Goal: Information Seeking & Learning: Learn about a topic

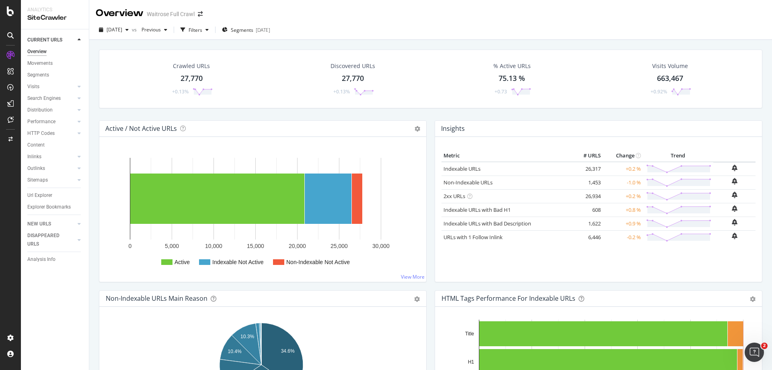
scroll to position [797, 0]
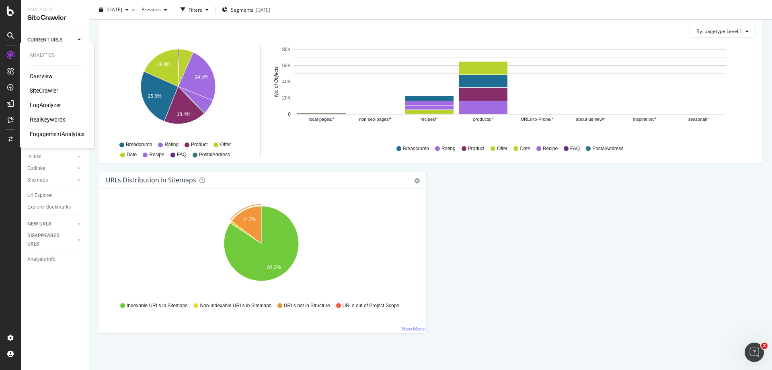
click at [54, 118] on div "RealKeywords" at bounding box center [48, 119] width 36 height 8
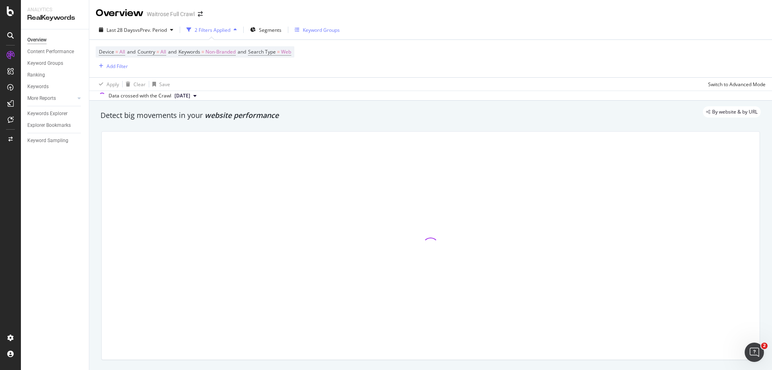
click at [311, 28] on div "Keyword Groups" at bounding box center [321, 30] width 37 height 7
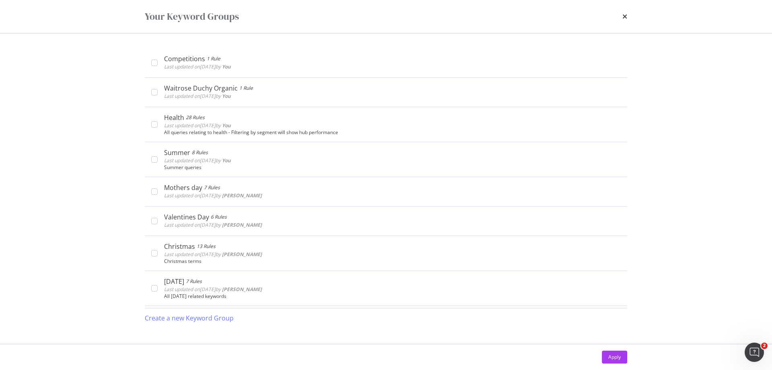
scroll to position [201, 0]
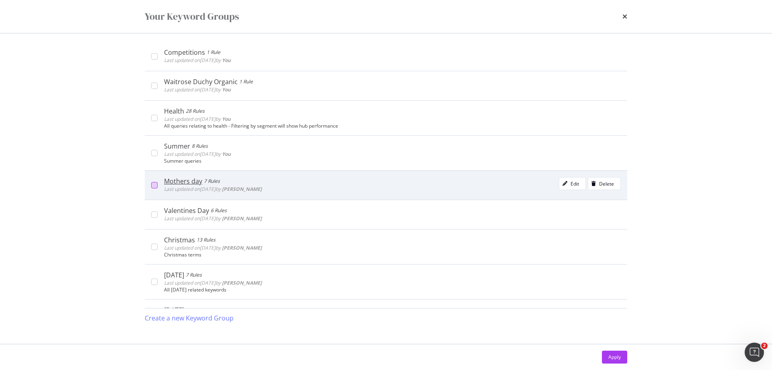
click at [155, 187] on div "modal" at bounding box center [154, 185] width 6 height 6
click at [561, 186] on div "Edit" at bounding box center [570, 183] width 20 height 11
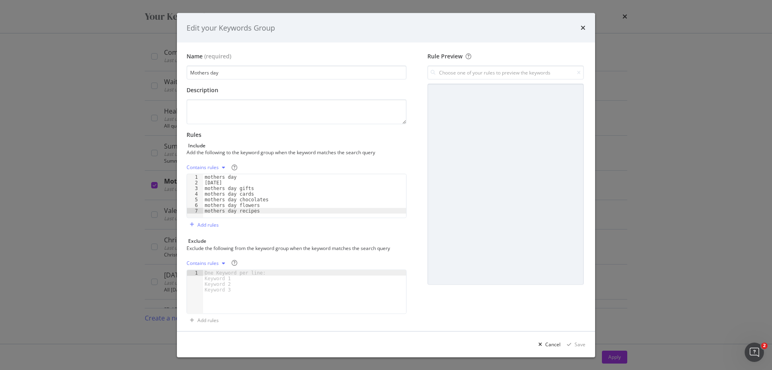
scroll to position [5, 0]
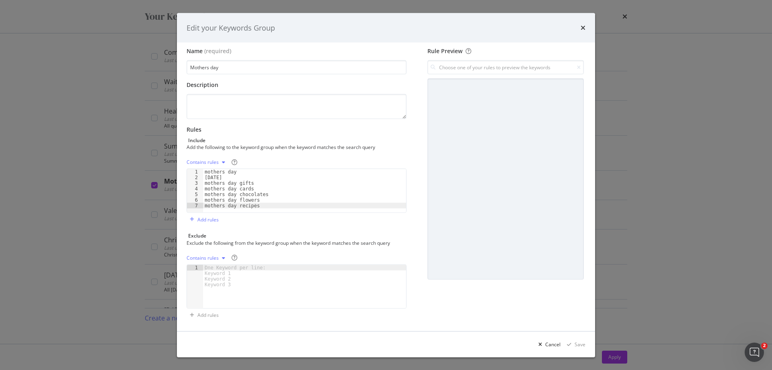
click at [227, 174] on div "mothers day [DATE] mothers day gifts mothers day cards mothers day chocolates m…" at bounding box center [304, 196] width 203 height 55
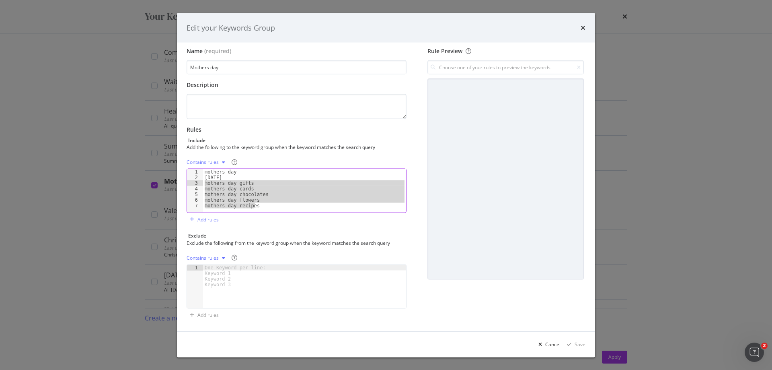
drag, startPoint x: 265, startPoint y: 205, endPoint x: 190, endPoint y: 184, distance: 78.5
click at [190, 184] on div "mothers day 1 2 3 4 5 6 7 mothers day [DATE] mothers day gifts mothers day card…" at bounding box center [297, 191] width 220 height 44
type textarea "mothers day gifts mothers day cards"
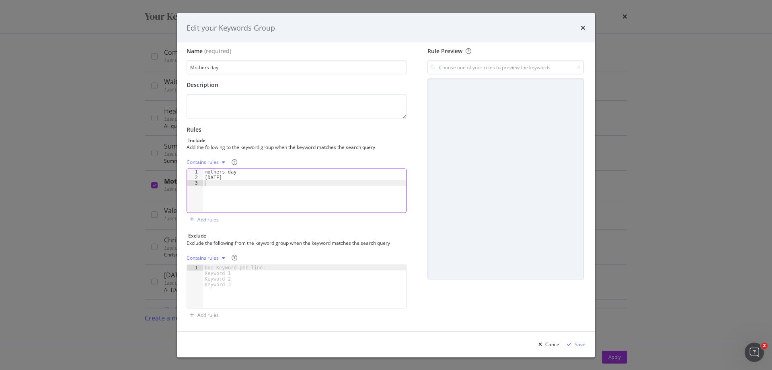
type textarea "[DATE]"
click at [581, 343] on div "Save" at bounding box center [580, 343] width 11 height 7
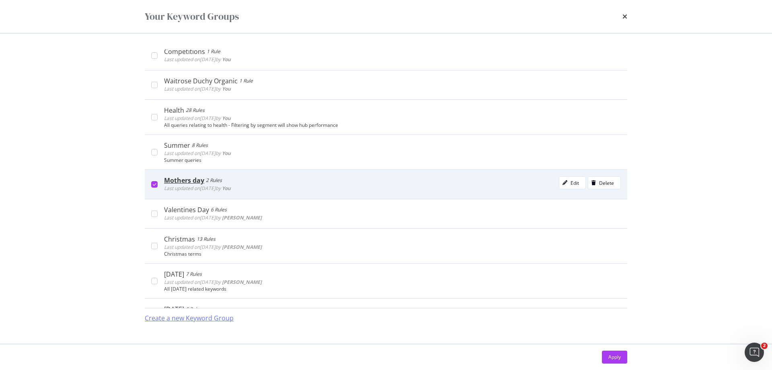
scroll to position [201, 0]
click at [571, 183] on div "Edit" at bounding box center [575, 183] width 8 height 7
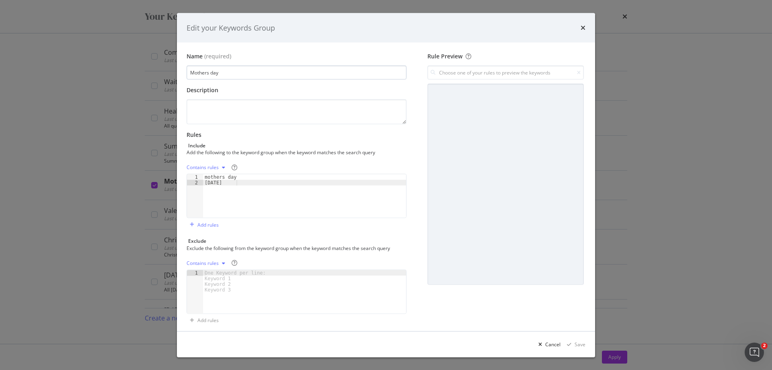
click at [206, 71] on input "Mothers day" at bounding box center [297, 73] width 220 height 14
type input "[DATE]"
click at [580, 342] on div "Save" at bounding box center [580, 343] width 11 height 7
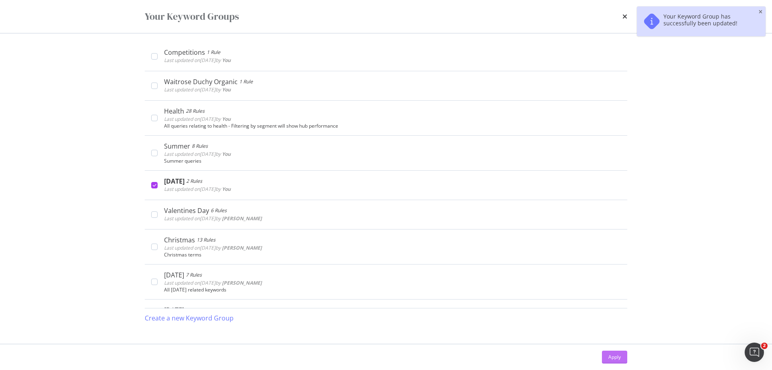
click at [607, 354] on button "Apply" at bounding box center [614, 356] width 25 height 13
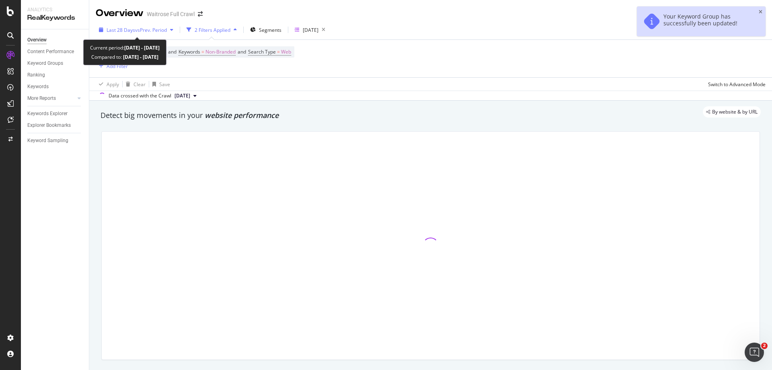
click at [135, 34] on div "Last 28 Days vs Prev. Period" at bounding box center [136, 30] width 81 height 12
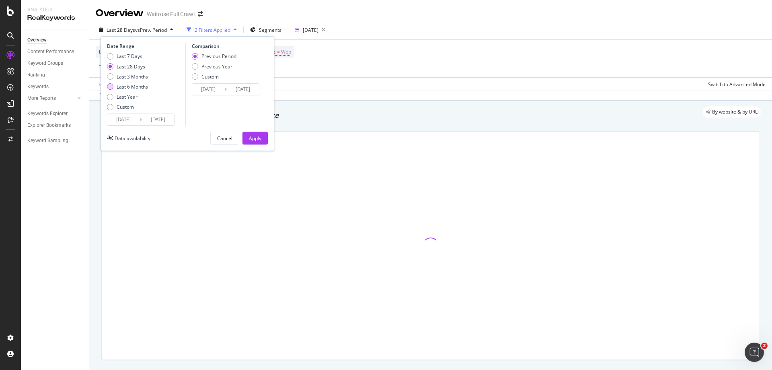
click at [109, 87] on div "Last 6 Months" at bounding box center [110, 86] width 6 height 6
type input "[DATE]"
click at [200, 68] on div "Previous Year" at bounding box center [214, 66] width 45 height 7
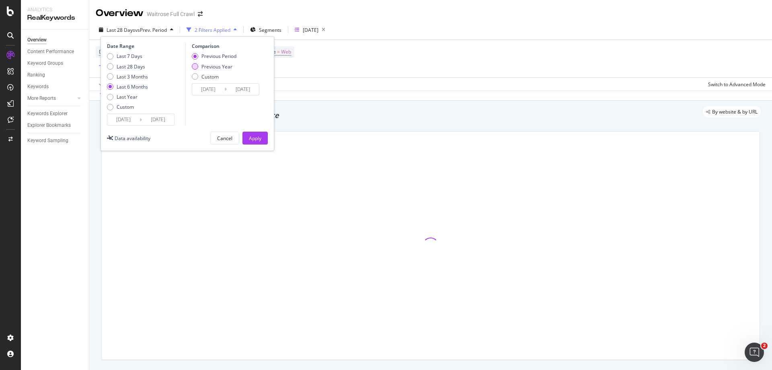
type input "[DATE]"
click at [249, 137] on div "Apply" at bounding box center [255, 138] width 12 height 7
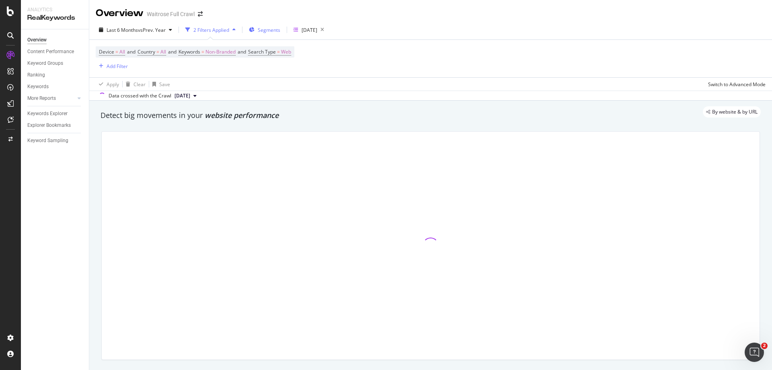
click at [268, 34] on div "Segments" at bounding box center [264, 30] width 31 height 12
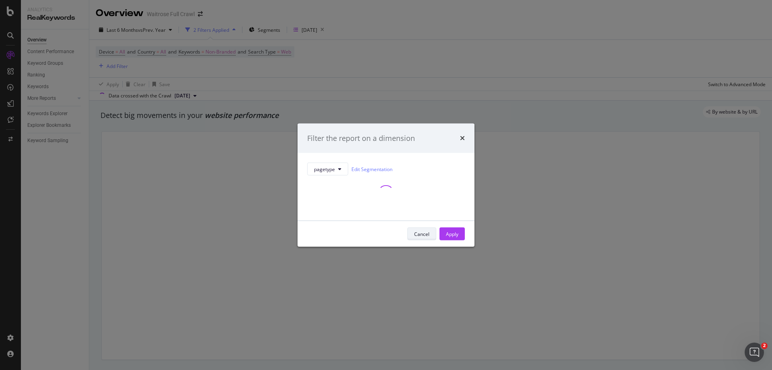
click at [427, 234] on div "Cancel" at bounding box center [421, 233] width 15 height 7
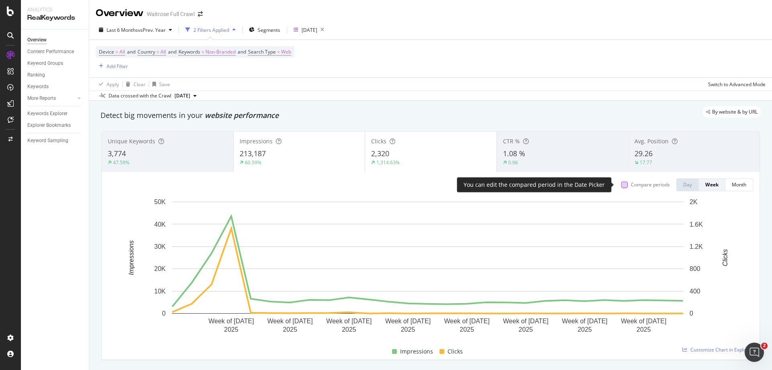
click at [621, 184] on div at bounding box center [624, 184] width 6 height 6
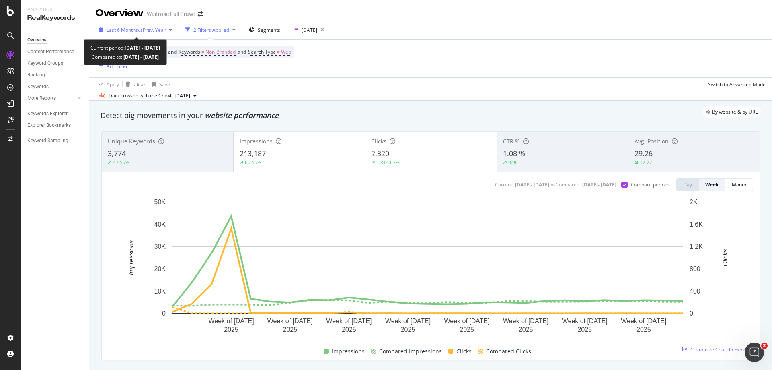
click at [141, 32] on span "vs Prev. Year" at bounding box center [152, 30] width 28 height 7
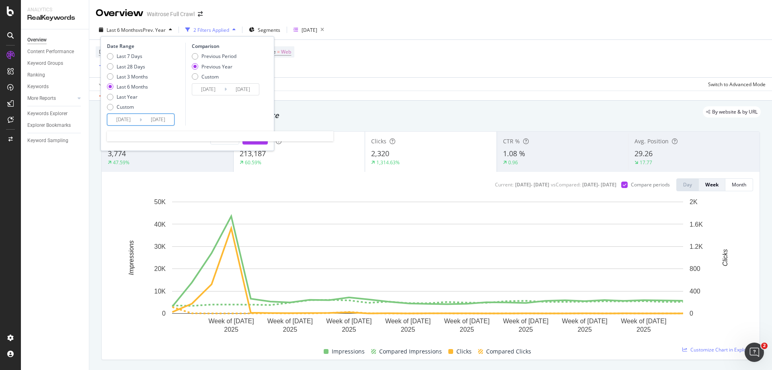
click at [125, 121] on input "[DATE]" at bounding box center [123, 119] width 32 height 11
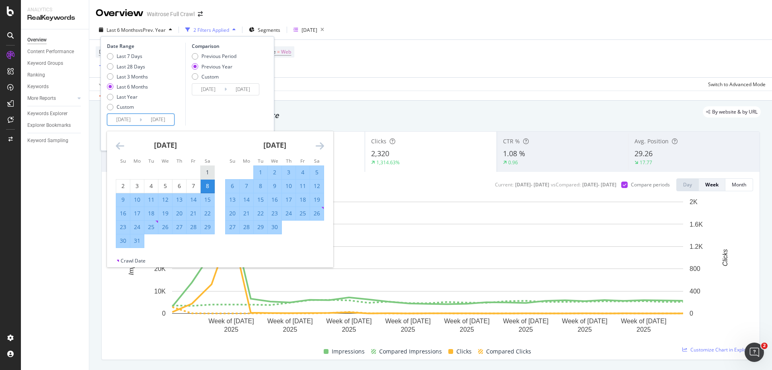
click at [208, 171] on div "1" at bounding box center [208, 172] width 14 height 8
type input "[DATE]"
click at [136, 243] on div "31" at bounding box center [137, 241] width 14 height 8
type input "[DATE]"
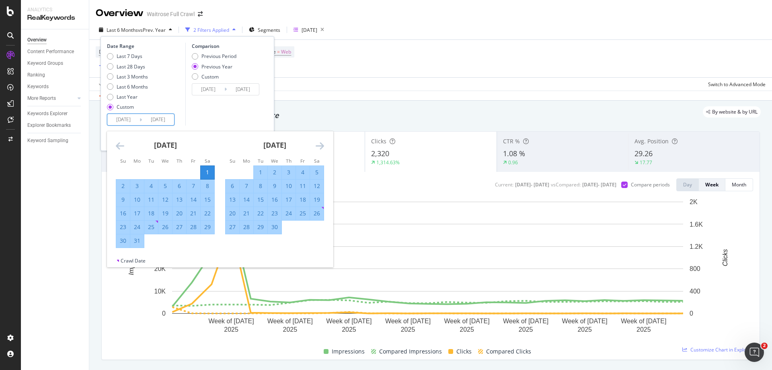
type input "[DATE]"
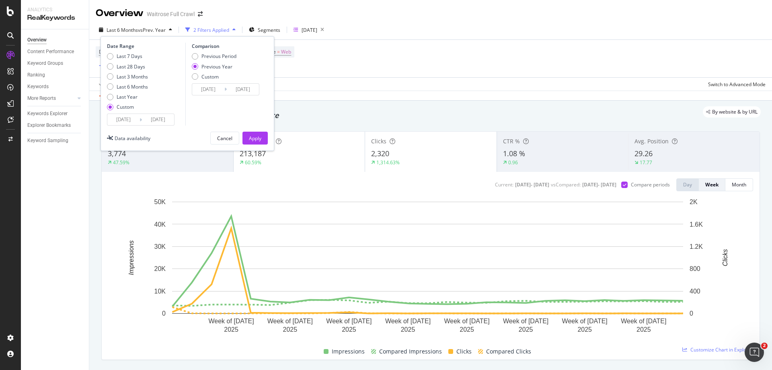
click at [206, 88] on input "[DATE]" at bounding box center [208, 89] width 32 height 11
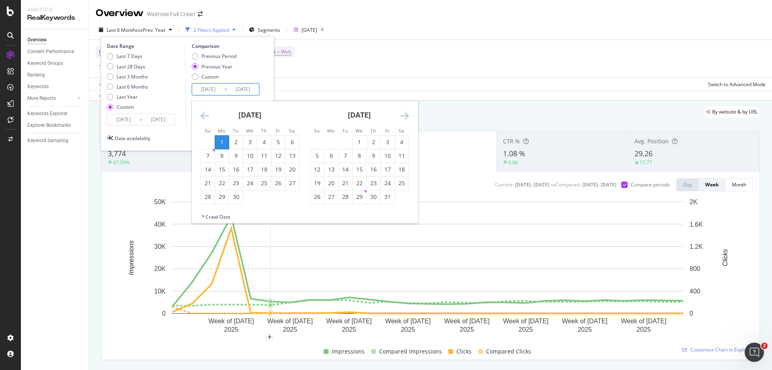
click at [126, 120] on input "[DATE]" at bounding box center [123, 119] width 32 height 11
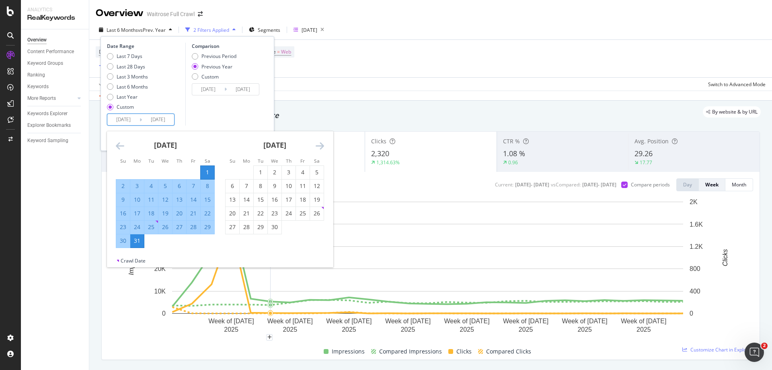
click at [208, 171] on div "1" at bounding box center [208, 172] width 14 height 8
click at [137, 240] on div "31" at bounding box center [137, 241] width 14 height 8
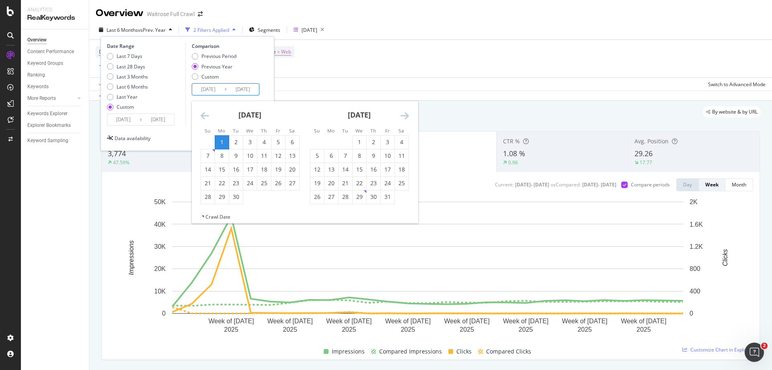
click at [199, 91] on input "[DATE]" at bounding box center [208, 89] width 32 height 11
click at [408, 115] on icon "Move forward to switch to the next month." at bounding box center [405, 116] width 8 height 10
click at [206, 116] on icon "Move backward to switch to the previous month." at bounding box center [205, 116] width 8 height 10
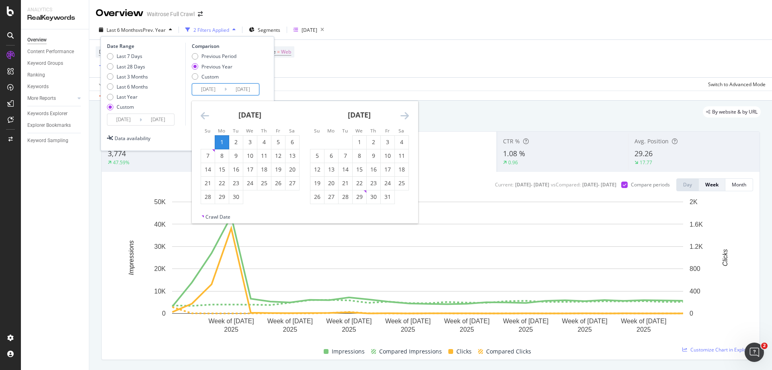
click at [206, 116] on icon "Move backward to switch to the previous month." at bounding box center [205, 116] width 8 height 10
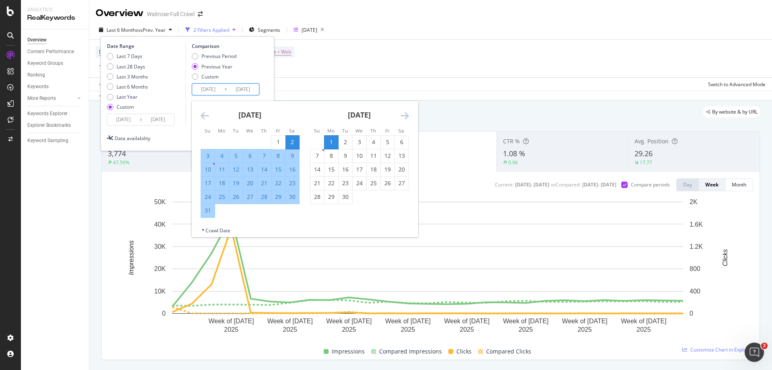
click at [206, 116] on icon "Move backward to switch to the previous month." at bounding box center [205, 116] width 8 height 10
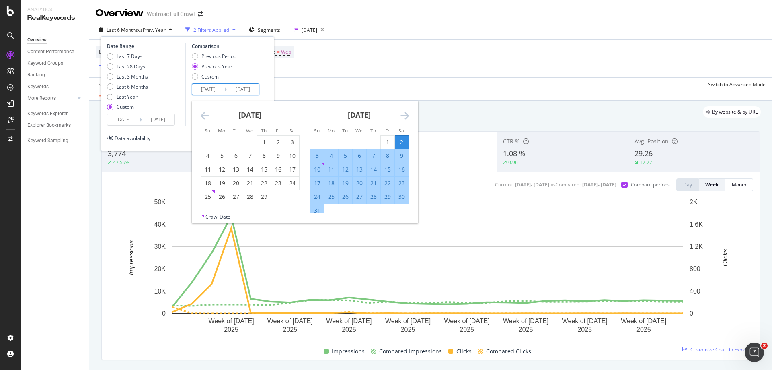
click at [122, 120] on input "[DATE]" at bounding box center [123, 119] width 32 height 11
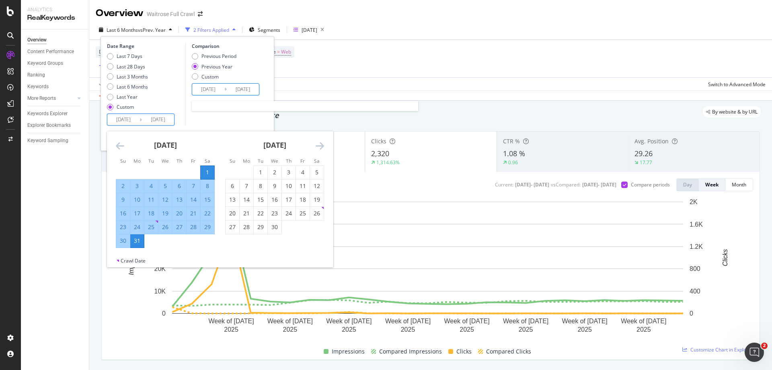
click at [210, 85] on input "[DATE]" at bounding box center [208, 89] width 32 height 11
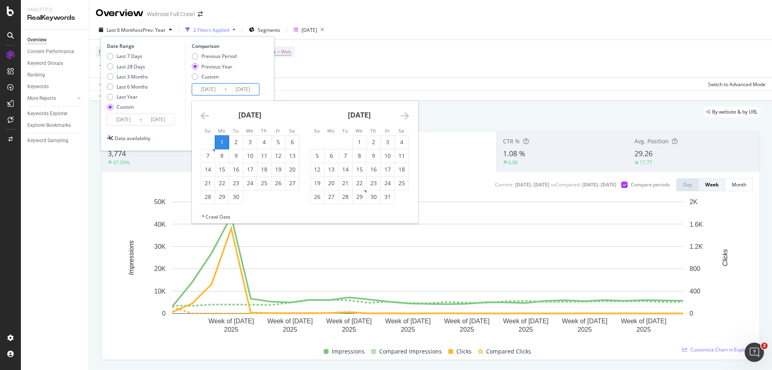
click at [406, 120] on icon "Move forward to switch to the next month." at bounding box center [405, 116] width 8 height 10
click at [204, 117] on icon "Move backward to switch to the previous month." at bounding box center [205, 116] width 8 height 10
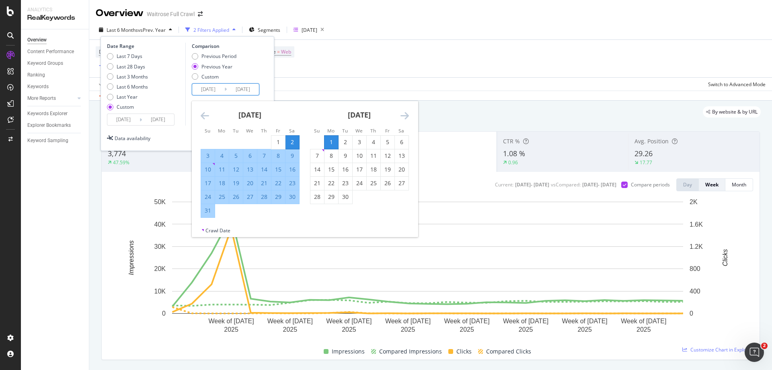
click at [221, 170] on div "11" at bounding box center [222, 169] width 14 height 8
click at [201, 116] on icon "Move backward to switch to the previous month." at bounding box center [205, 116] width 8 height 10
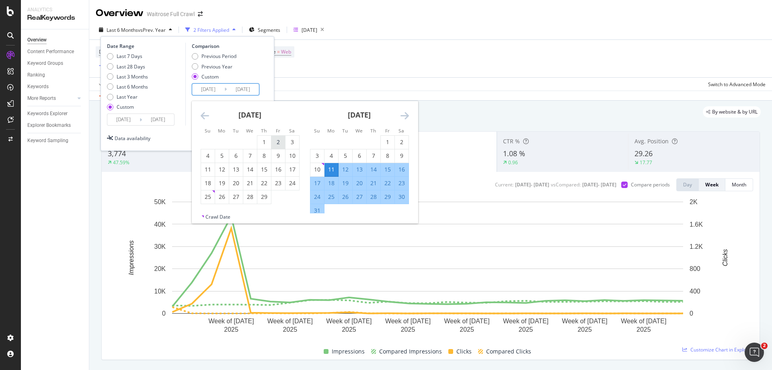
click at [280, 143] on div "2" at bounding box center [279, 142] width 14 height 8
type input "[DATE]"
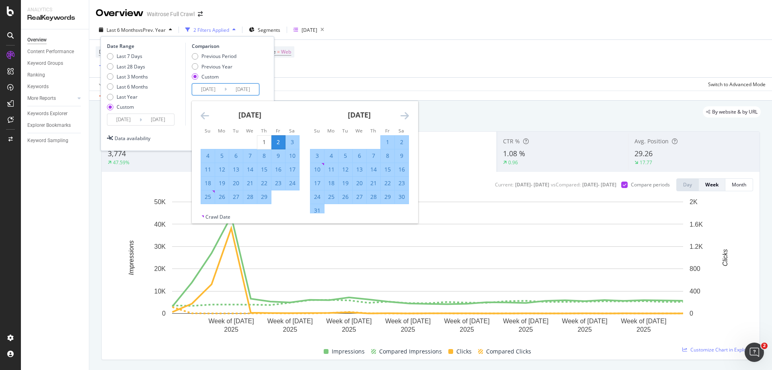
click at [290, 144] on div "3" at bounding box center [293, 142] width 14 height 8
type input "[DATE]"
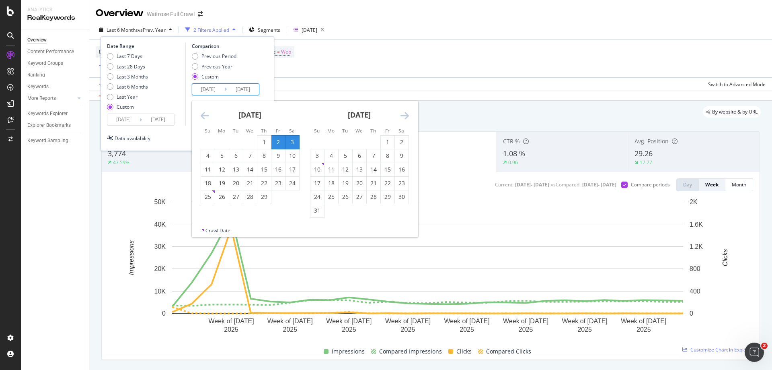
click at [216, 87] on input "[DATE]" at bounding box center [208, 89] width 32 height 11
click at [293, 141] on div "3" at bounding box center [293, 142] width 14 height 8
type input "[DATE]"
click at [295, 154] on div "10" at bounding box center [293, 156] width 14 height 8
type input "[DATE]"
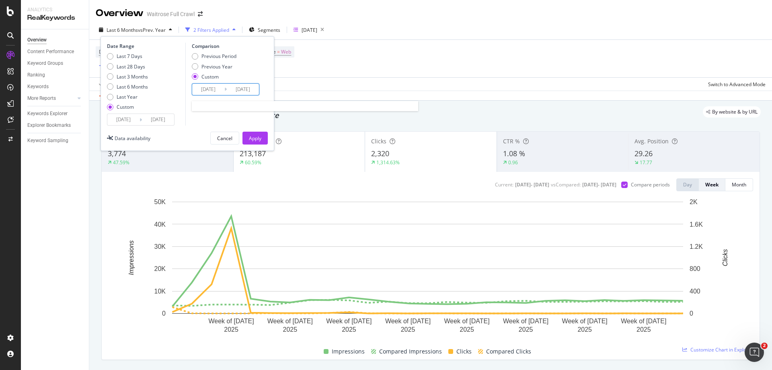
click at [210, 91] on input "[DATE]" at bounding box center [208, 89] width 32 height 11
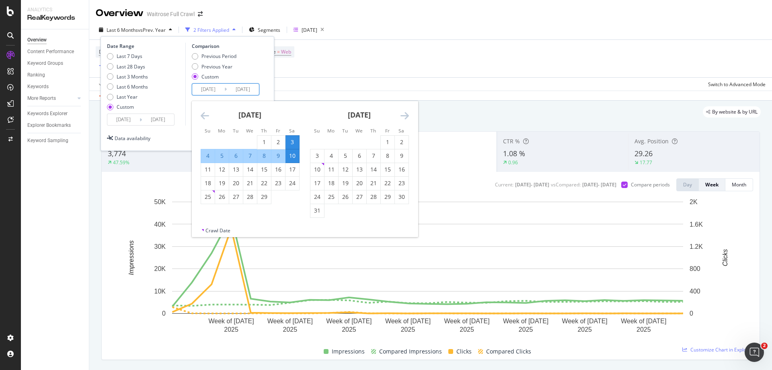
click at [294, 153] on div "10" at bounding box center [293, 156] width 14 height 8
type input "[DATE]"
click at [335, 169] on div "11" at bounding box center [332, 169] width 14 height 8
type input "[DATE]"
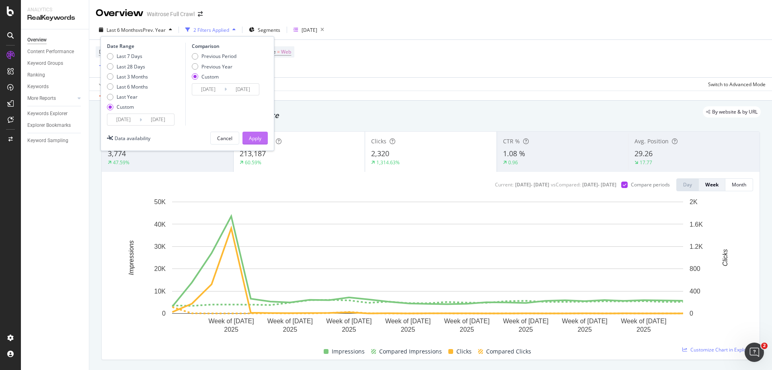
click at [257, 138] on div "Apply" at bounding box center [255, 138] width 12 height 7
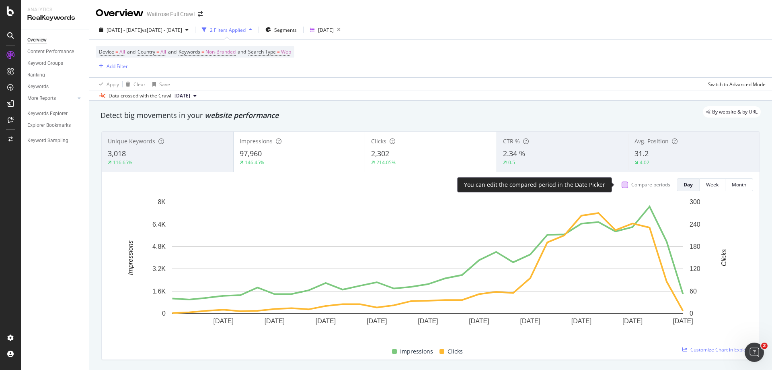
click at [622, 186] on div at bounding box center [625, 184] width 6 height 6
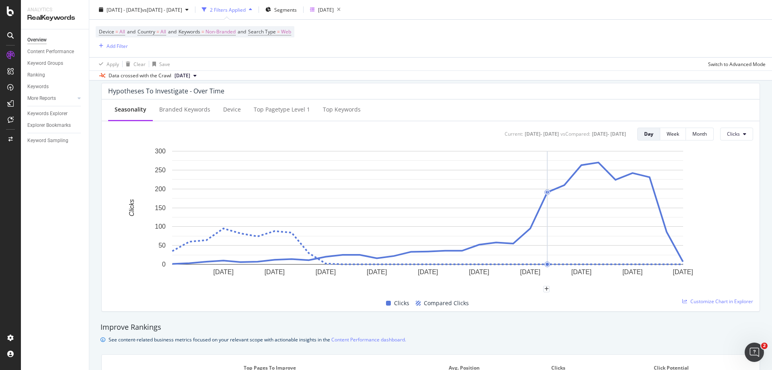
scroll to position [322, 0]
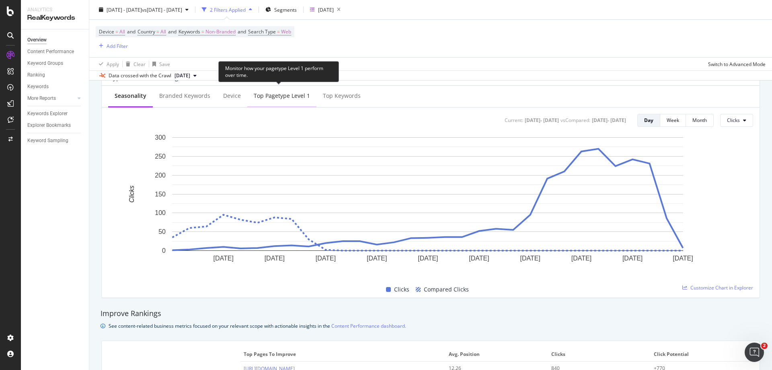
click at [276, 100] on div "Top pagetype Level 1" at bounding box center [281, 96] width 69 height 22
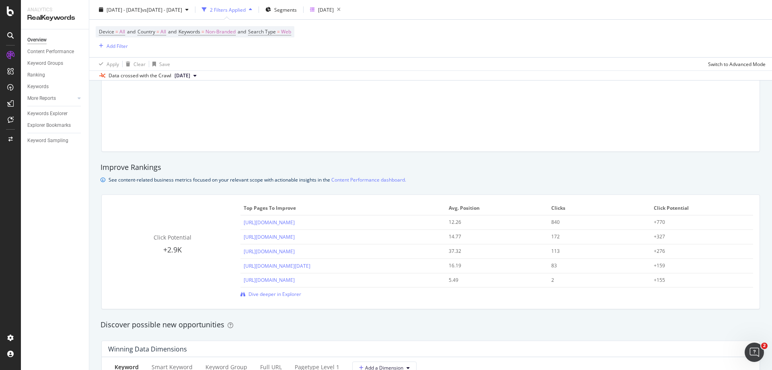
scroll to position [563, 0]
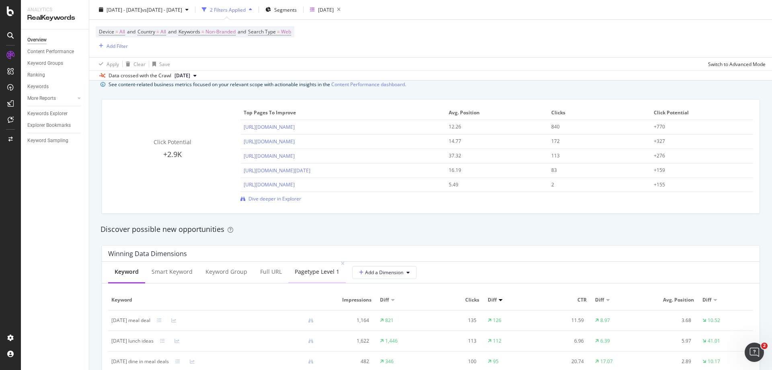
click at [303, 272] on div "pagetype Level 1" at bounding box center [317, 271] width 45 height 8
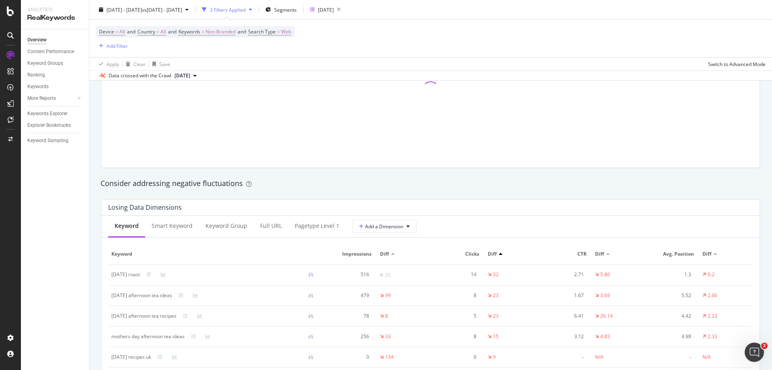
scroll to position [845, 0]
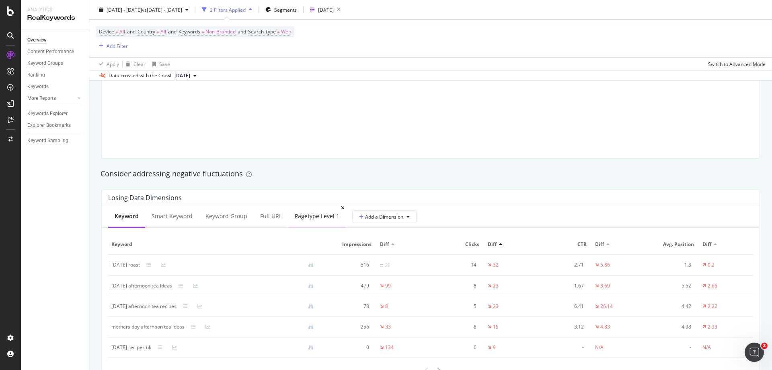
click at [298, 214] on div "pagetype Level 1" at bounding box center [317, 216] width 45 height 8
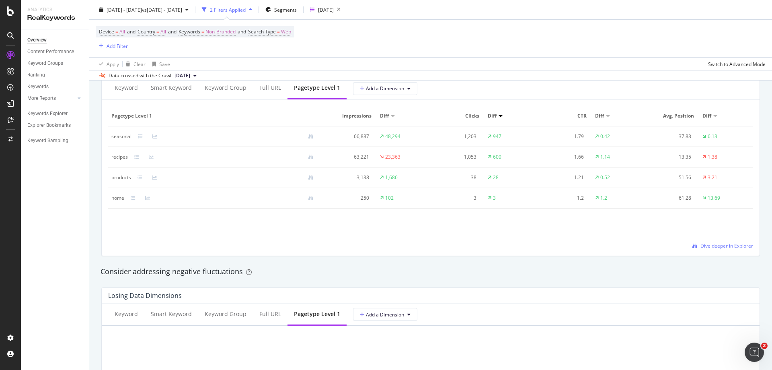
scroll to position [724, 0]
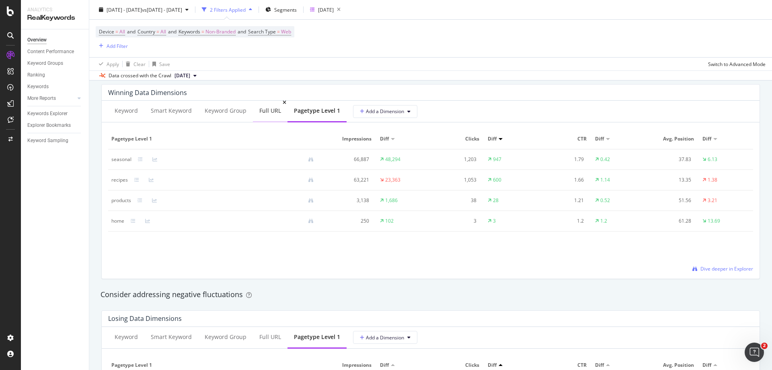
click at [262, 114] on div "Full URL" at bounding box center [270, 111] width 22 height 8
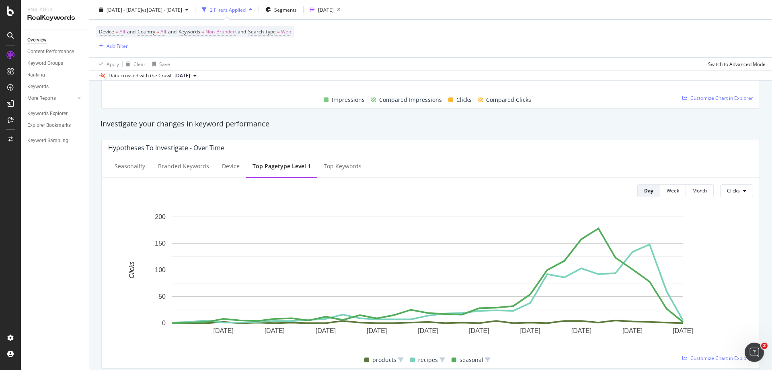
scroll to position [241, 0]
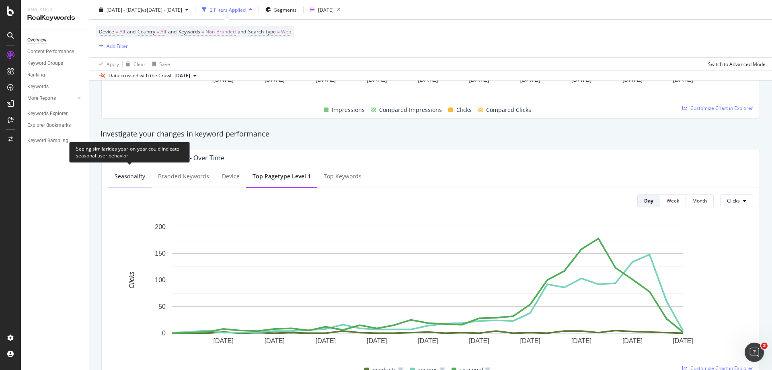
click at [122, 171] on div "Seasonality" at bounding box center [129, 177] width 43 height 22
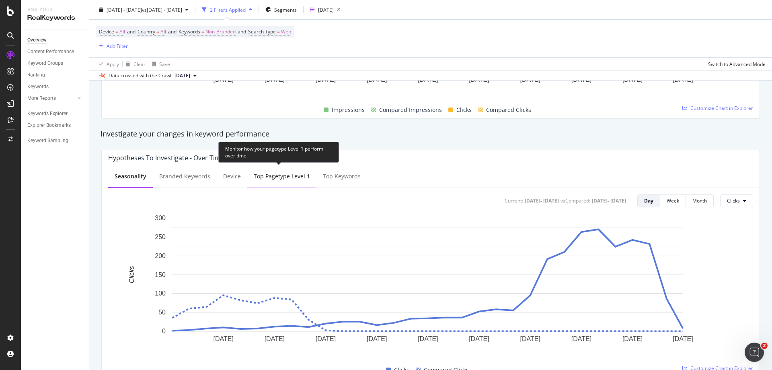
click at [291, 175] on div "Top pagetype Level 1" at bounding box center [282, 176] width 56 height 8
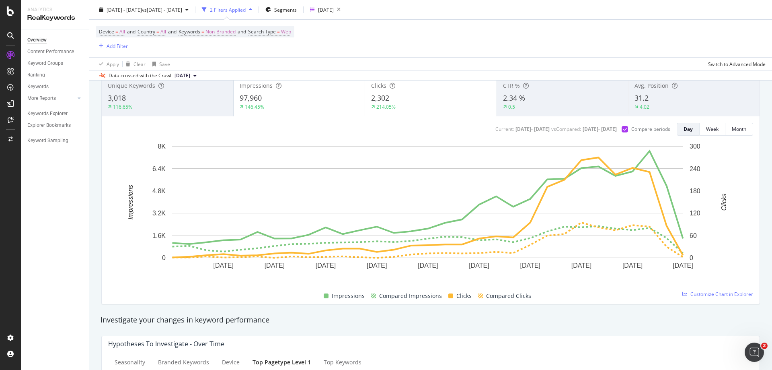
scroll to position [0, 0]
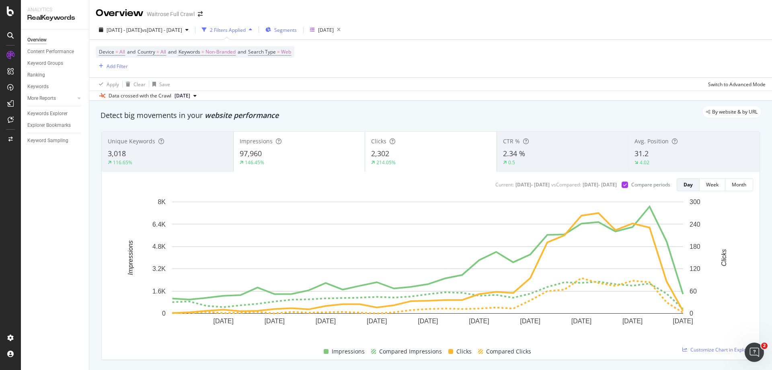
click at [297, 33] on span "Segments" at bounding box center [285, 30] width 23 height 7
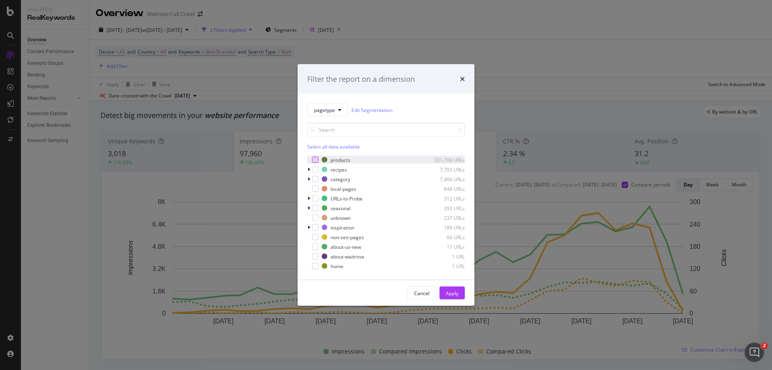
click at [317, 160] on div "modal" at bounding box center [315, 159] width 6 height 6
click at [317, 179] on div "modal" at bounding box center [315, 179] width 6 height 6
click at [309, 207] on icon "modal" at bounding box center [309, 208] width 2 height 5
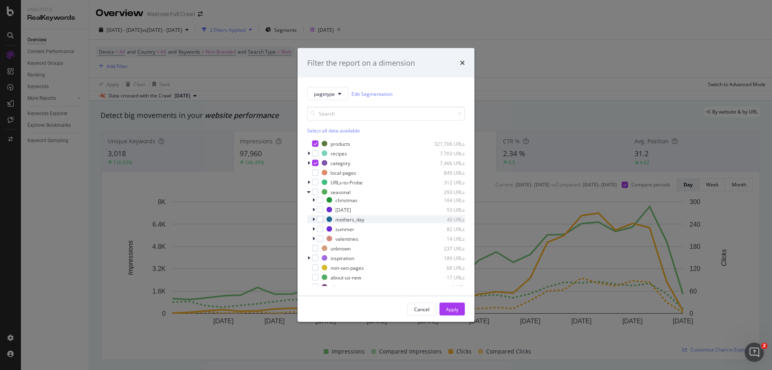
click at [313, 219] on icon "modal" at bounding box center [314, 219] width 2 height 5
click at [313, 219] on icon "modal" at bounding box center [313, 219] width 3 height 5
click at [316, 193] on div "modal" at bounding box center [315, 192] width 6 height 6
click at [309, 191] on icon "modal" at bounding box center [308, 191] width 3 height 5
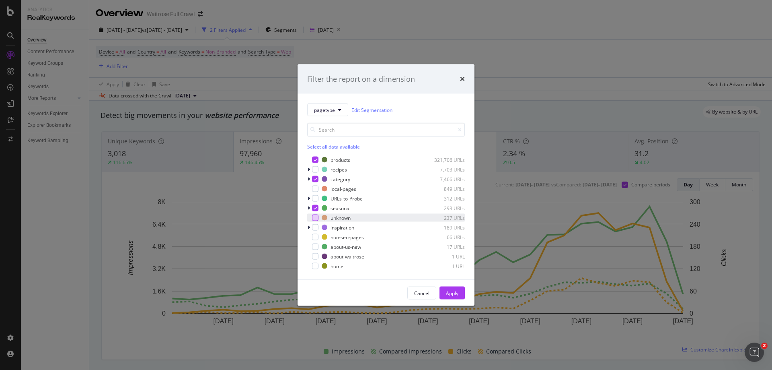
click at [315, 219] on div "modal" at bounding box center [315, 217] width 6 height 6
click at [315, 219] on icon "modal" at bounding box center [316, 218] width 4 height 4
click at [447, 293] on div "Apply" at bounding box center [452, 292] width 12 height 7
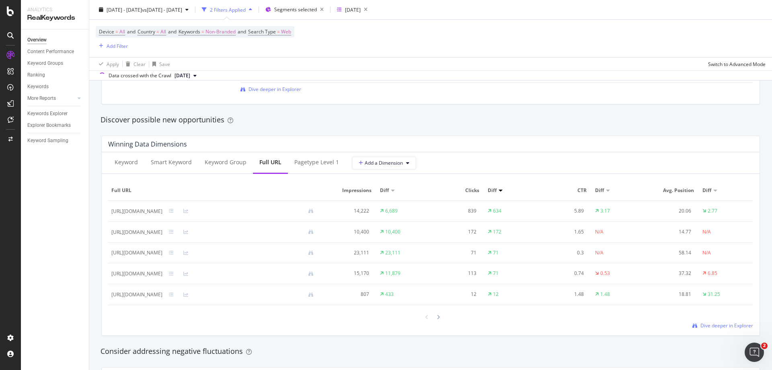
scroll to position [684, 0]
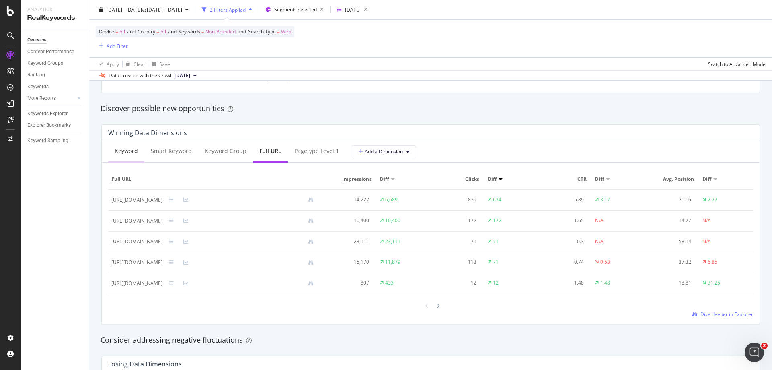
click at [122, 157] on div "Keyword" at bounding box center [126, 151] width 36 height 22
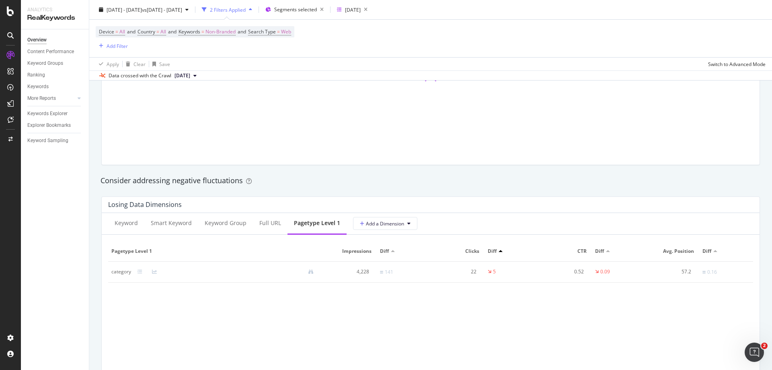
scroll to position [845, 0]
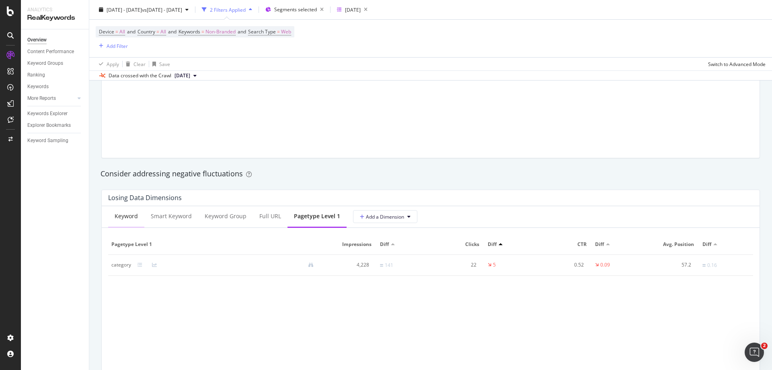
click at [124, 222] on div "Keyword" at bounding box center [126, 217] width 36 height 22
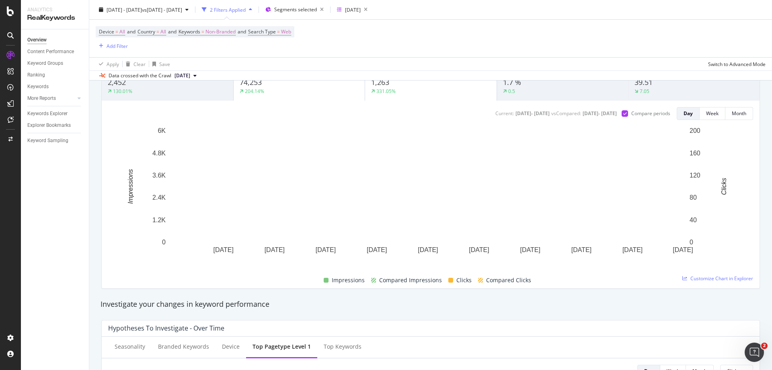
scroll to position [0, 0]
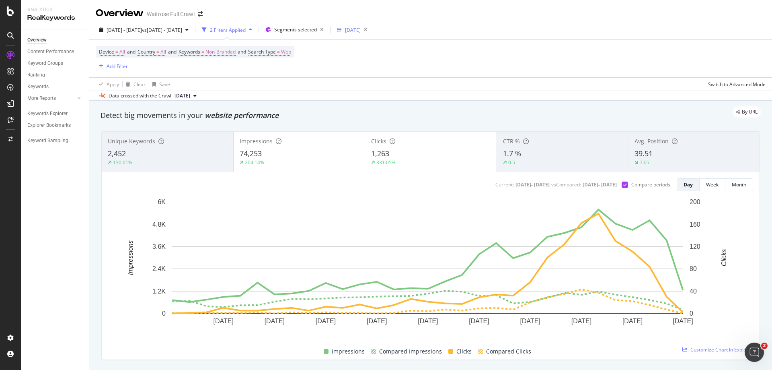
click at [361, 30] on div "[DATE]" at bounding box center [353, 30] width 16 height 7
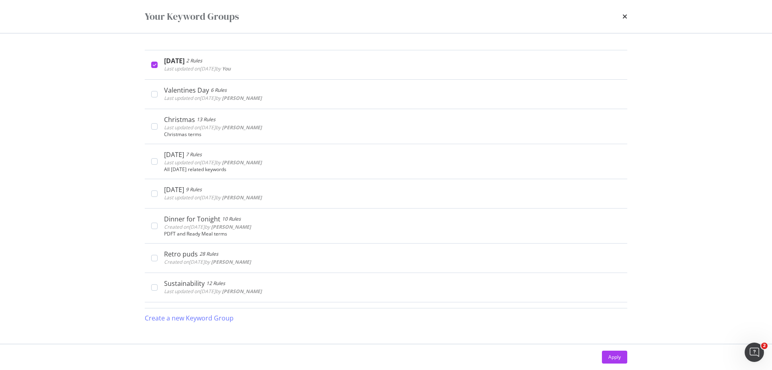
scroll to position [322, 0]
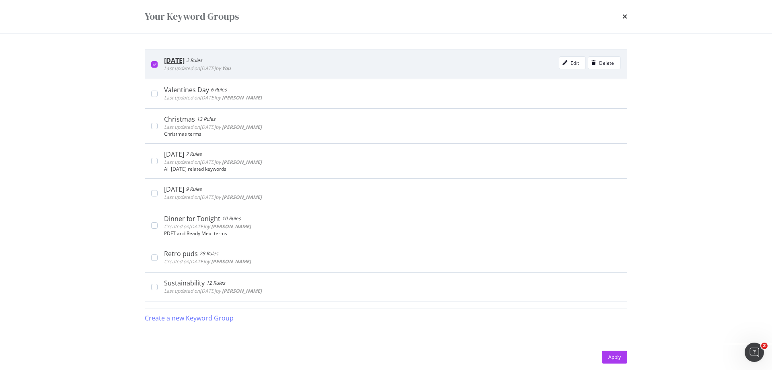
click at [154, 63] on icon "modal" at bounding box center [155, 64] width 4 height 4
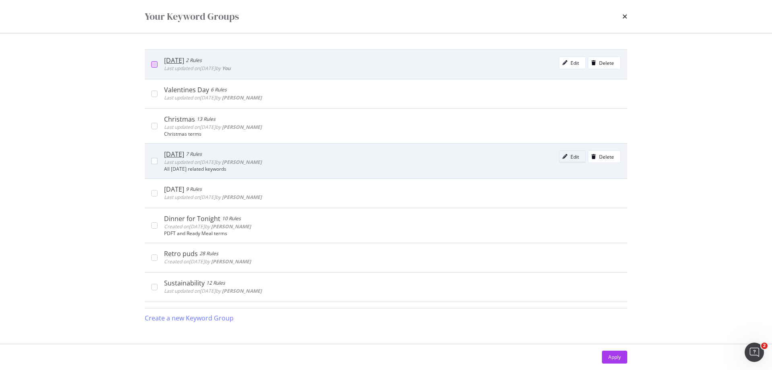
click at [563, 156] on icon "modal" at bounding box center [565, 156] width 5 height 5
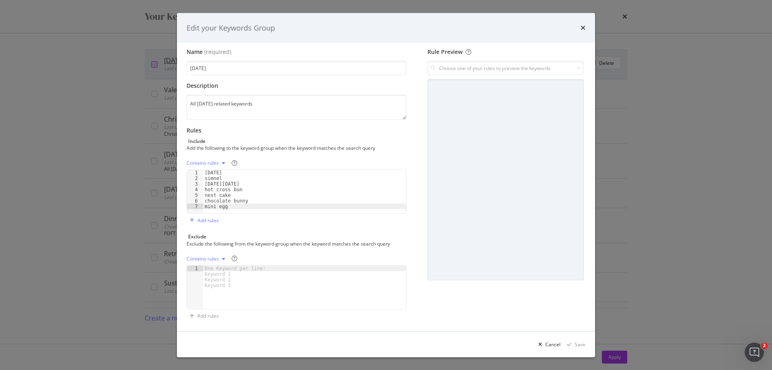
scroll to position [5, 0]
click at [549, 344] on div "Cancel" at bounding box center [552, 343] width 15 height 7
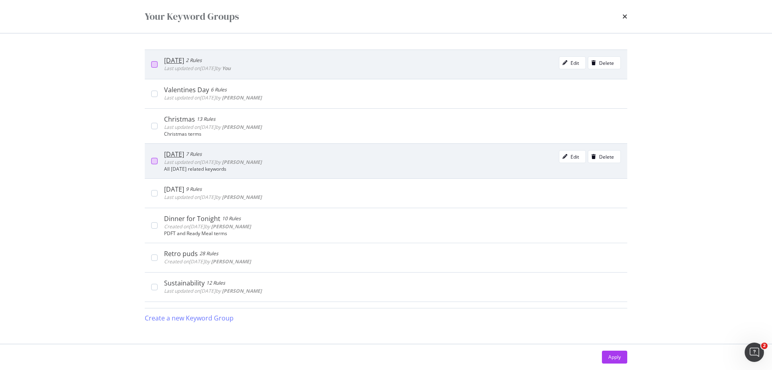
click at [153, 163] on div "modal" at bounding box center [154, 161] width 6 height 6
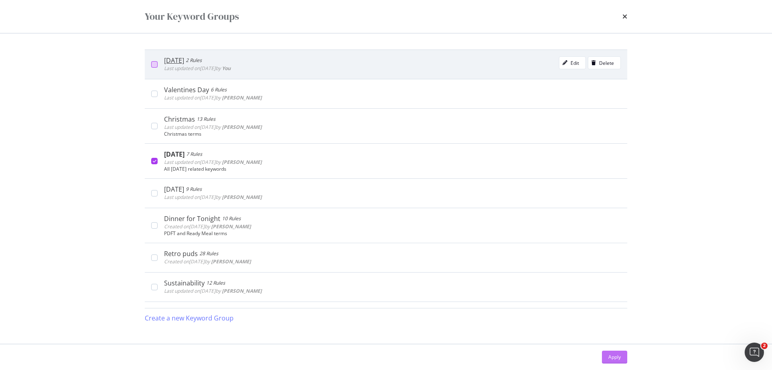
click at [617, 359] on div "Apply" at bounding box center [615, 356] width 12 height 7
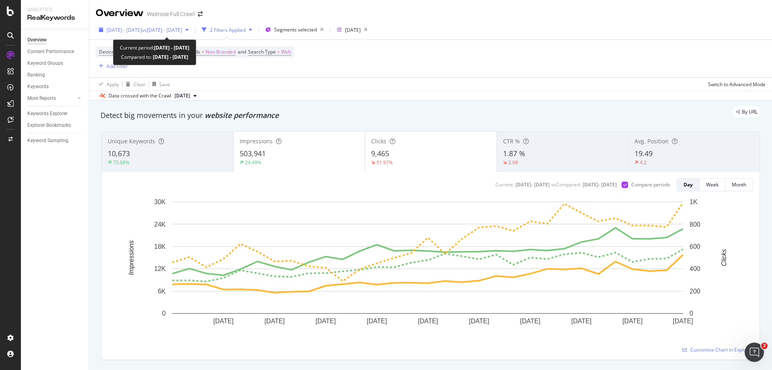
click at [142, 28] on span "[DATE] - [DATE]" at bounding box center [124, 30] width 35 height 7
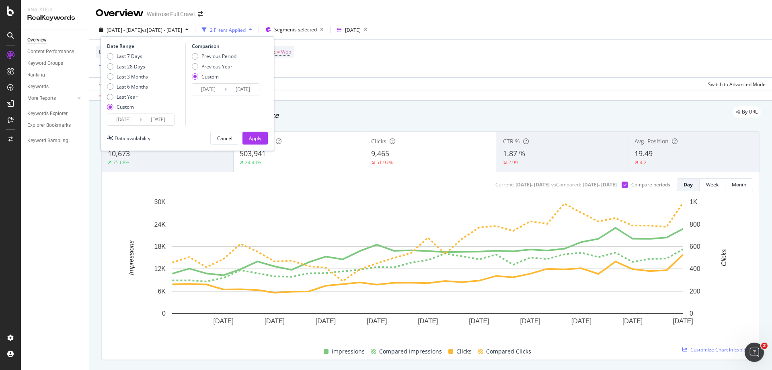
click at [128, 118] on input "[DATE]" at bounding box center [123, 119] width 32 height 11
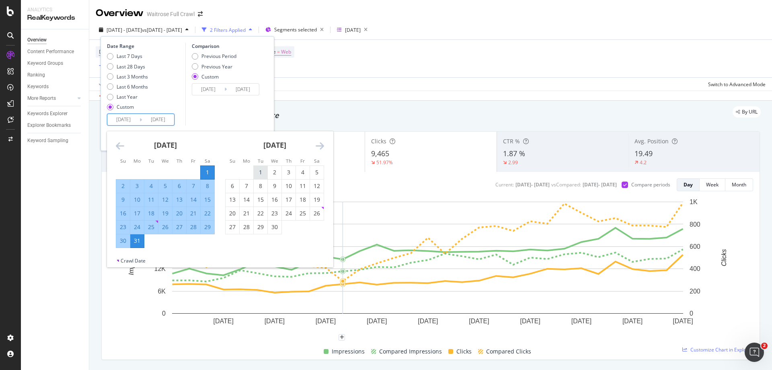
click at [257, 174] on div "1" at bounding box center [261, 172] width 14 height 8
type input "[DATE]"
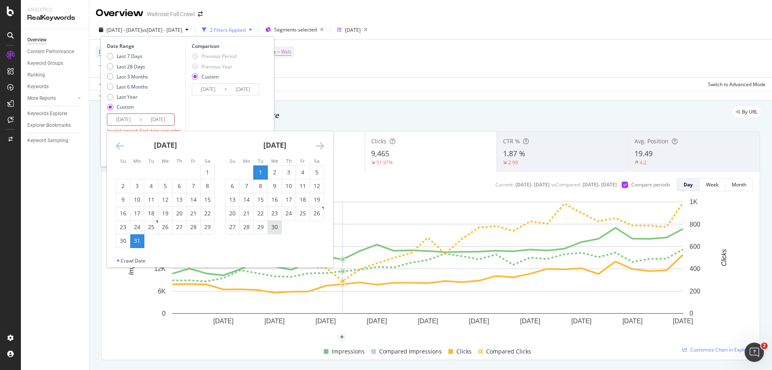
click at [278, 228] on div "30" at bounding box center [275, 227] width 14 height 8
type input "[DATE]"
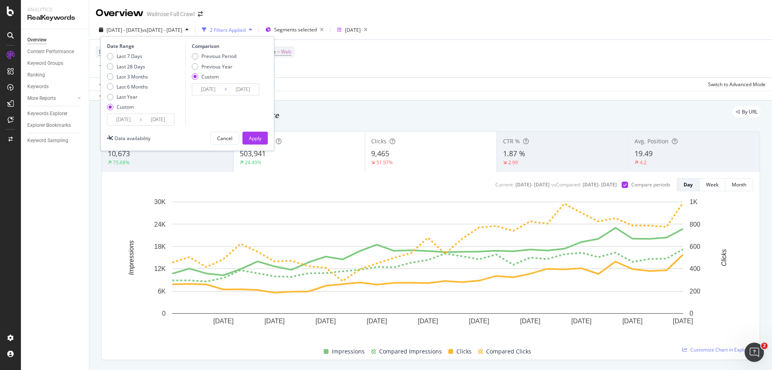
click at [206, 88] on input "[DATE]" at bounding box center [208, 89] width 32 height 11
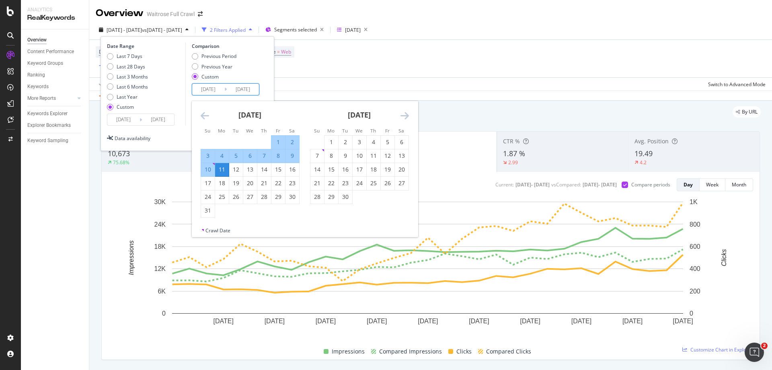
click at [278, 140] on div "1" at bounding box center [279, 142] width 14 height 8
type input "[DATE]"
click at [211, 210] on div "31" at bounding box center [208, 210] width 14 height 8
type input "[DATE]"
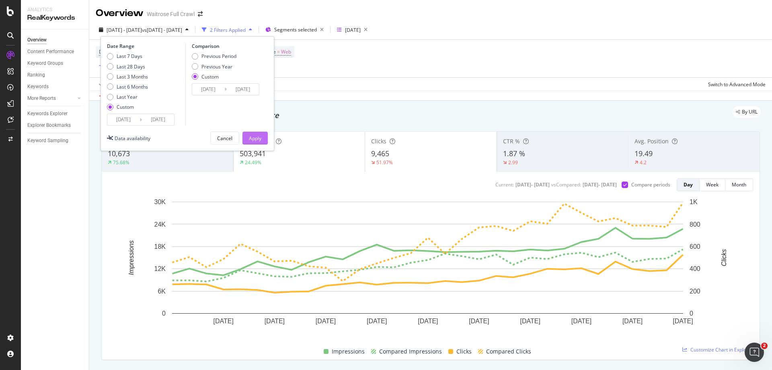
click at [251, 137] on div "Apply" at bounding box center [255, 138] width 12 height 7
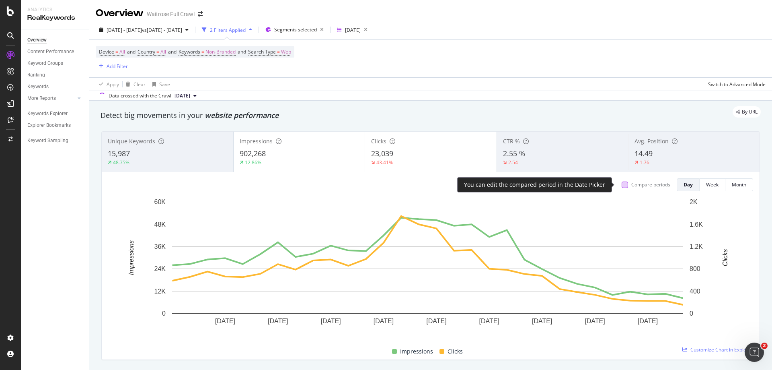
click at [622, 185] on div at bounding box center [625, 184] width 6 height 6
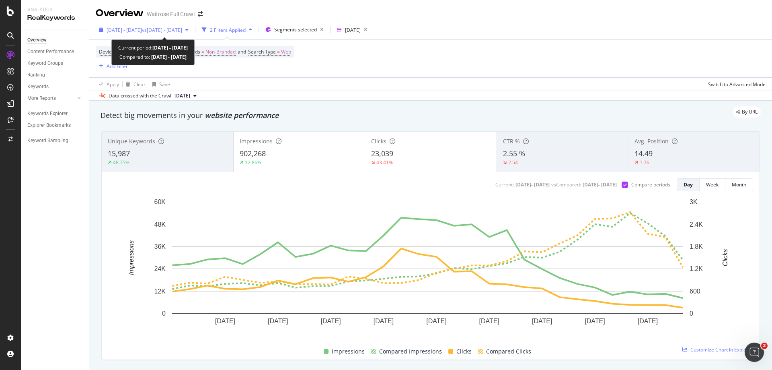
click at [140, 29] on span "[DATE] - [DATE]" at bounding box center [124, 30] width 35 height 7
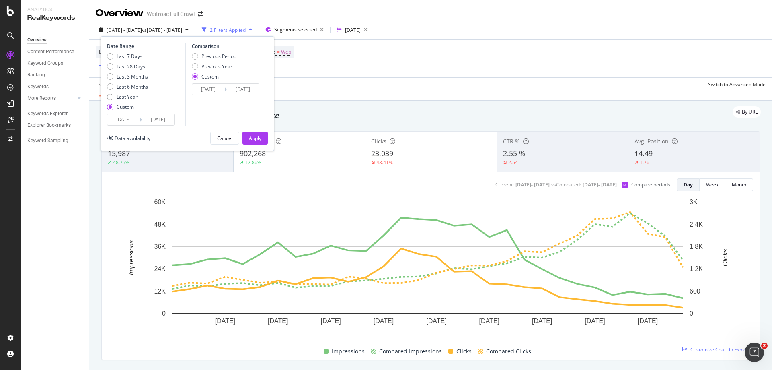
click at [118, 120] on input "[DATE]" at bounding box center [123, 119] width 32 height 11
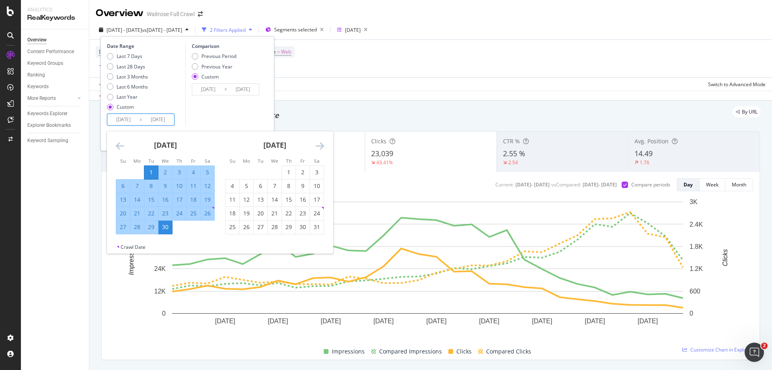
click at [118, 148] on icon "Move backward to switch to the previous month." at bounding box center [120, 146] width 8 height 10
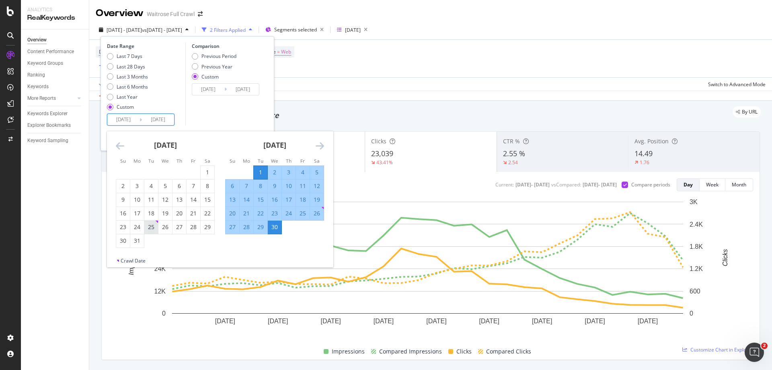
click at [149, 228] on div "25" at bounding box center [151, 227] width 14 height 8
type input "[DATE]"
click at [249, 213] on div "21" at bounding box center [247, 213] width 14 height 8
type input "[DATE]"
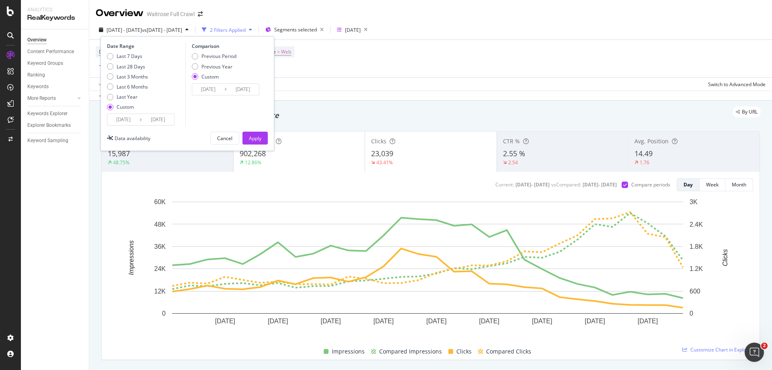
click at [131, 121] on input "[DATE]" at bounding box center [123, 119] width 32 height 11
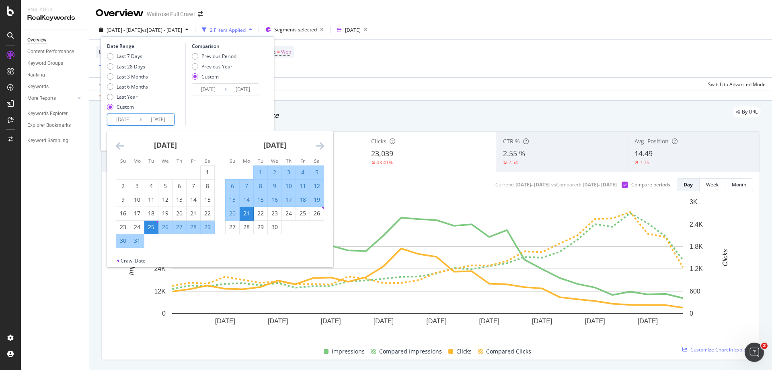
click at [210, 89] on input "[DATE]" at bounding box center [208, 89] width 32 height 11
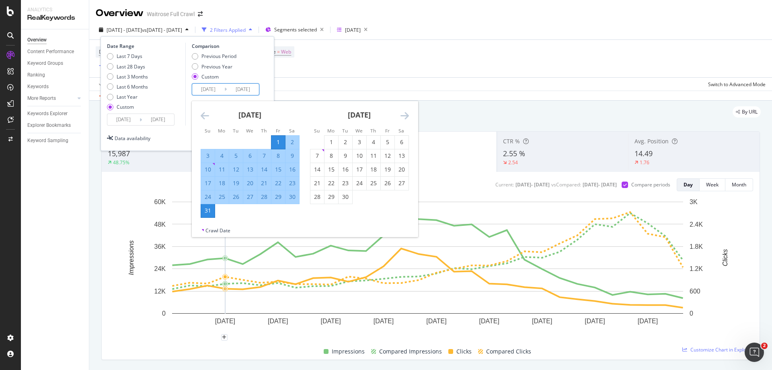
click at [121, 119] on input "[DATE]" at bounding box center [123, 119] width 32 height 11
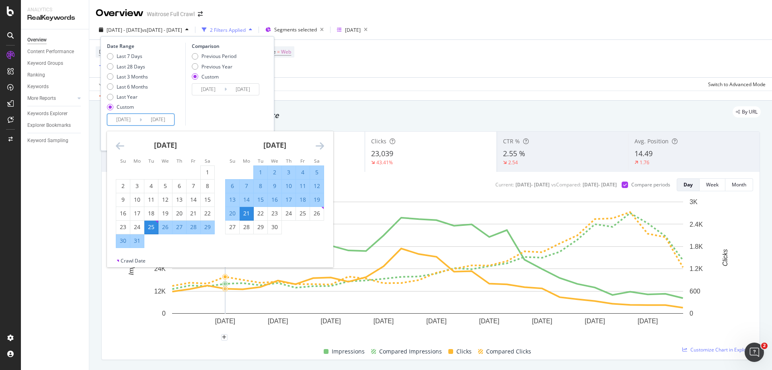
click at [204, 89] on input "[DATE]" at bounding box center [208, 89] width 32 height 11
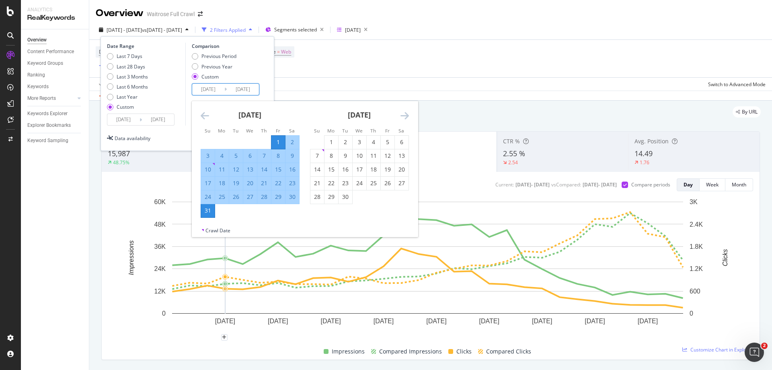
click at [237, 154] on div "5" at bounding box center [236, 156] width 14 height 8
type input "[DATE]"
click at [332, 140] on div "1" at bounding box center [332, 142] width 14 height 8
type input "[DATE]"
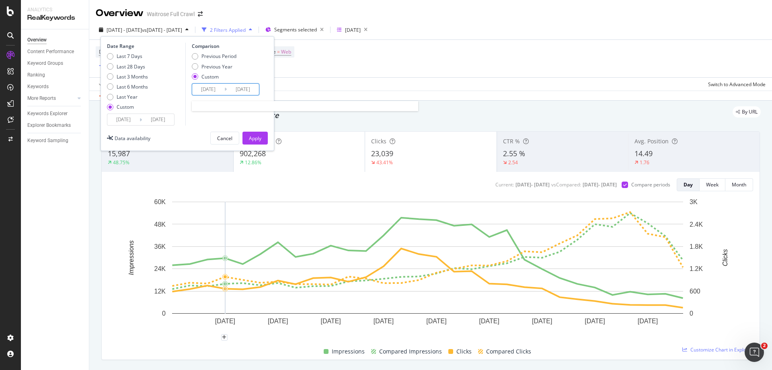
click at [199, 92] on input "[DATE]" at bounding box center [208, 89] width 32 height 11
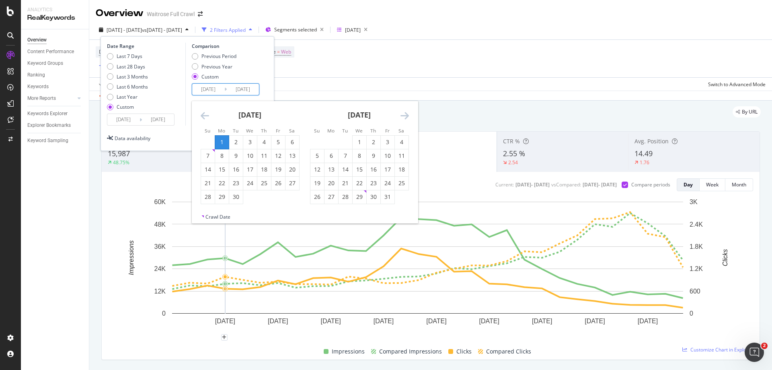
click at [206, 116] on icon "Move backward to switch to the previous month." at bounding box center [205, 116] width 8 height 10
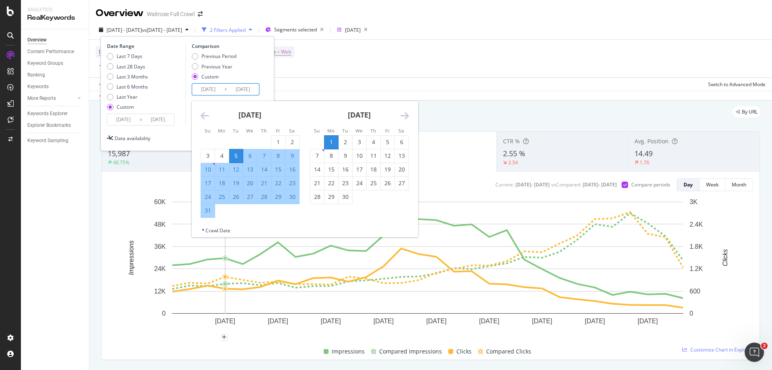
click at [259, 74] on div "Previous Period Previous Year Custom" at bounding box center [227, 68] width 70 height 30
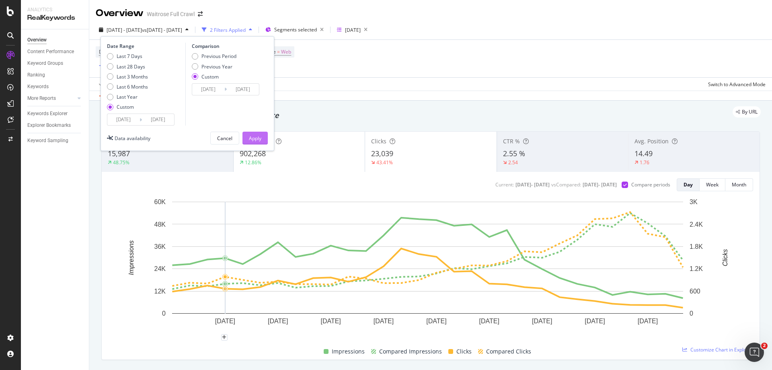
click at [254, 138] on div "Apply" at bounding box center [255, 138] width 12 height 7
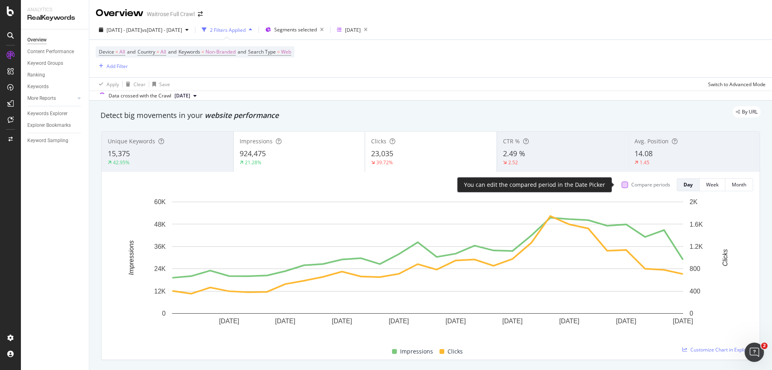
click at [622, 187] on div at bounding box center [625, 184] width 6 height 6
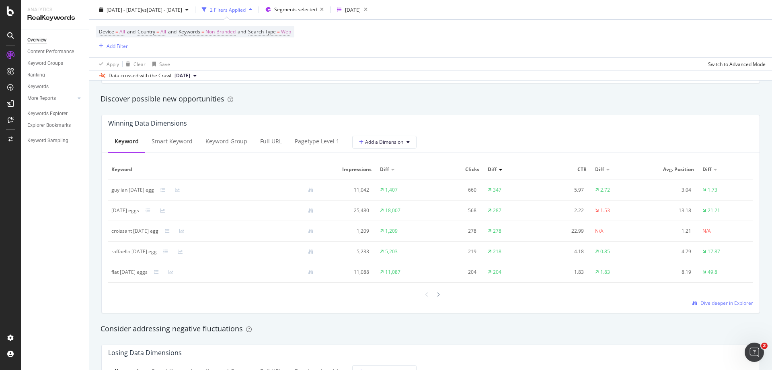
scroll to position [684, 0]
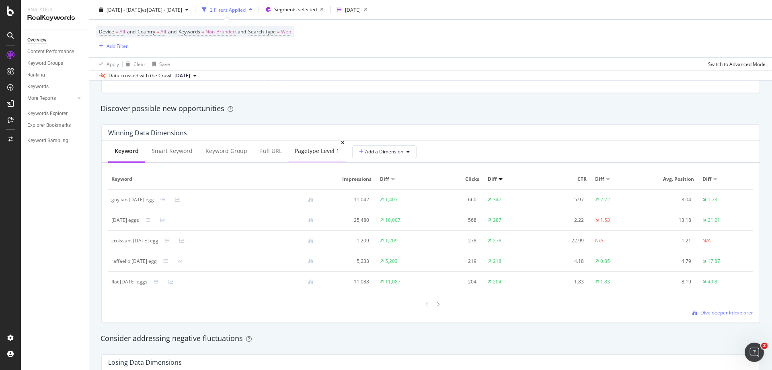
click at [307, 160] on div "pagetype Level 1" at bounding box center [317, 151] width 58 height 22
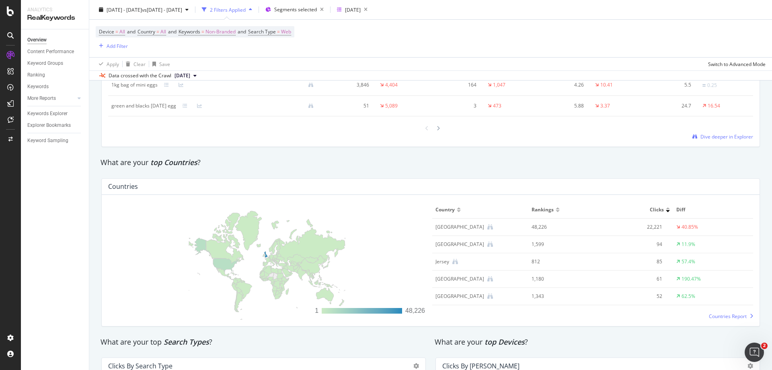
scroll to position [925, 0]
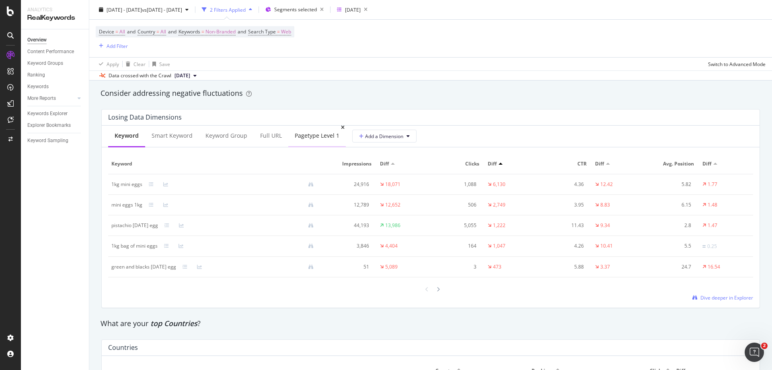
click at [313, 137] on div "pagetype Level 1" at bounding box center [317, 136] width 45 height 8
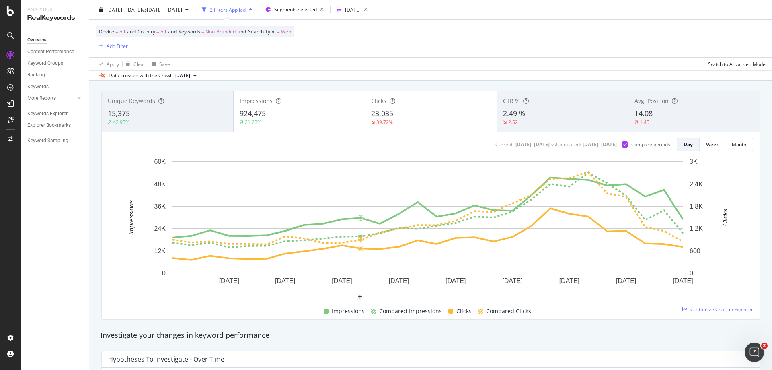
scroll to position [0, 0]
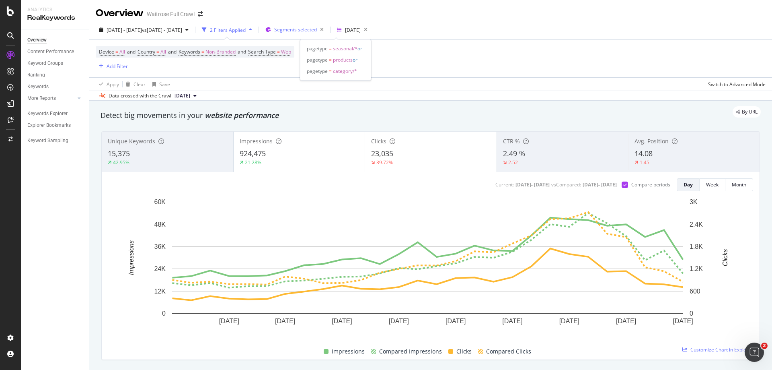
click at [317, 29] on span "Segments selected" at bounding box center [295, 29] width 43 height 7
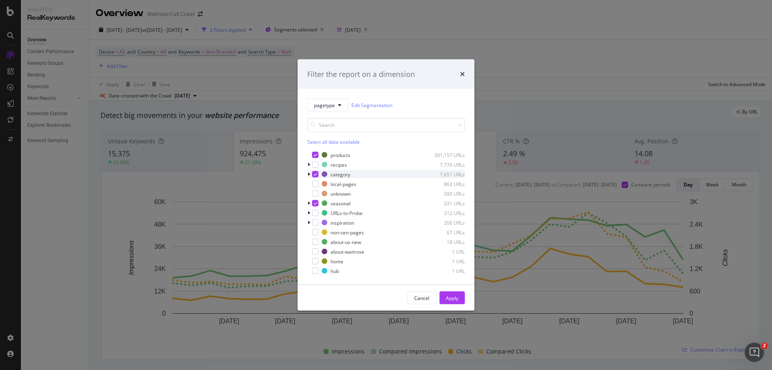
click at [308, 173] on icon "modal" at bounding box center [309, 174] width 2 height 5
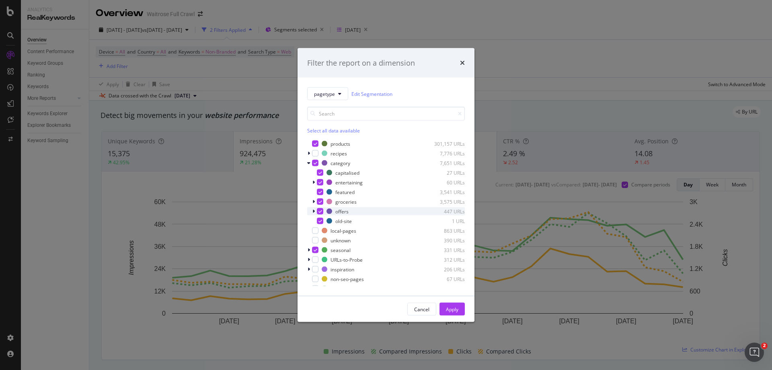
click at [313, 210] on icon "modal" at bounding box center [314, 211] width 2 height 5
click at [421, 313] on div "Cancel" at bounding box center [421, 308] width 15 height 11
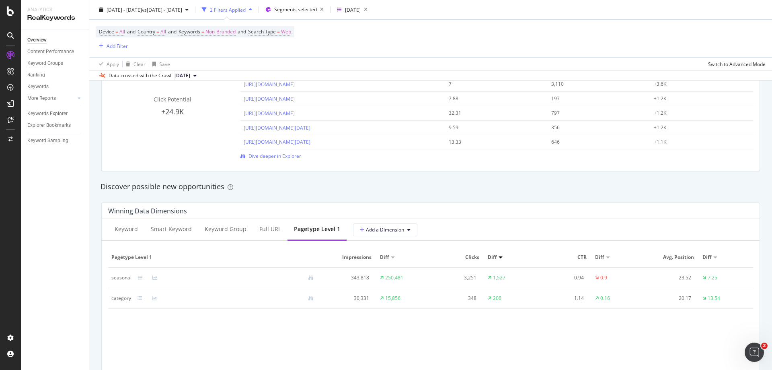
scroll to position [587, 0]
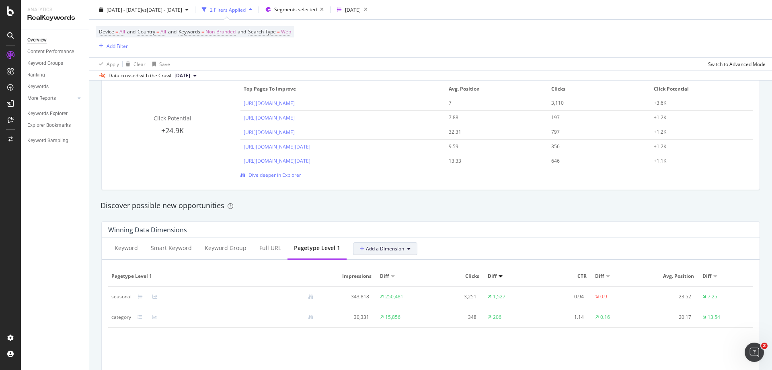
click at [366, 251] on span "Add a Dimension" at bounding box center [382, 248] width 44 height 7
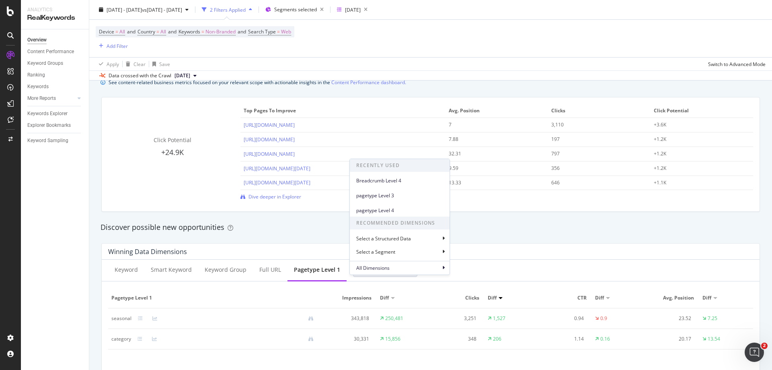
scroll to position [547, 0]
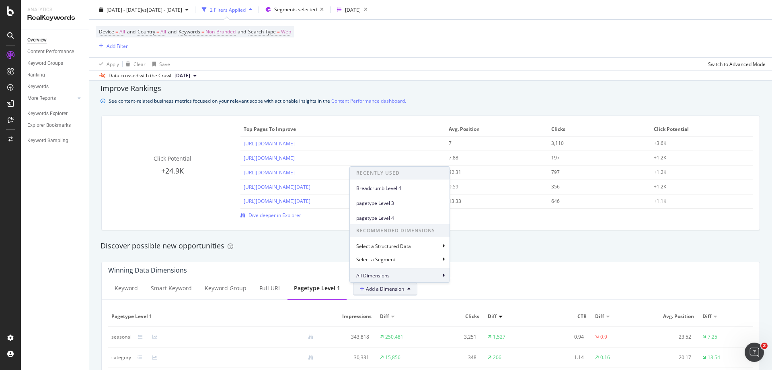
click at [393, 272] on div "All Dimensions" at bounding box center [400, 275] width 100 height 14
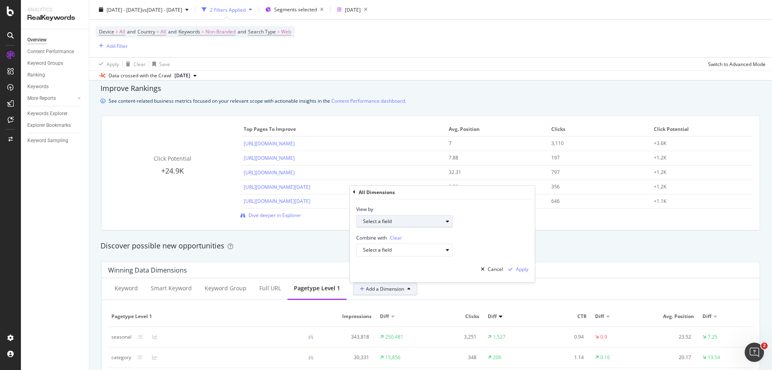
click at [393, 222] on div "Select a field" at bounding box center [403, 221] width 80 height 5
click at [431, 249] on div "Select a field" at bounding box center [403, 249] width 80 height 5
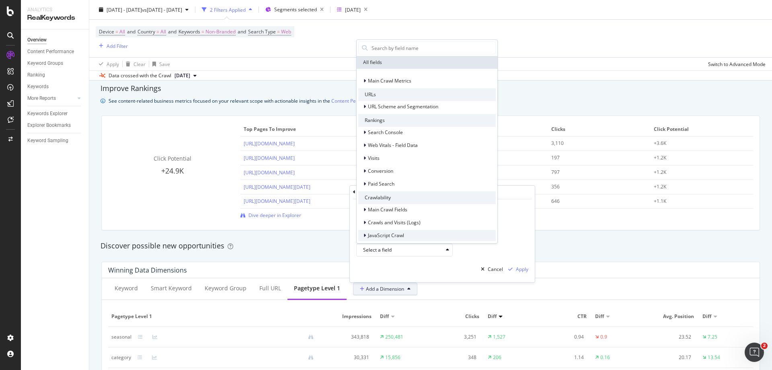
click at [485, 237] on div "JavaScript Crawl" at bounding box center [427, 235] width 138 height 11
click at [509, 218] on div "View by Select a field" at bounding box center [442, 213] width 185 height 29
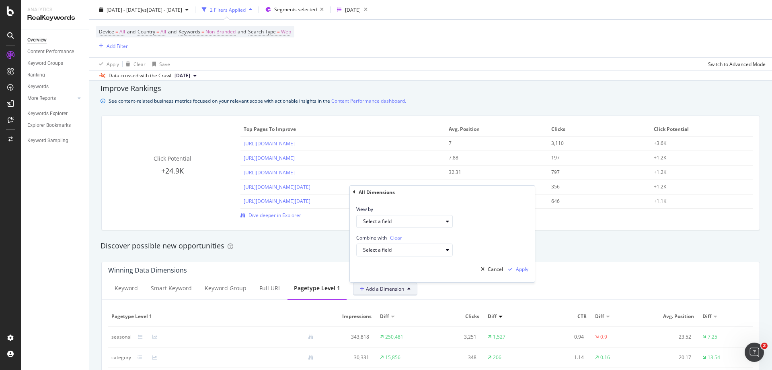
click at [354, 192] on icon at bounding box center [354, 191] width 2 height 5
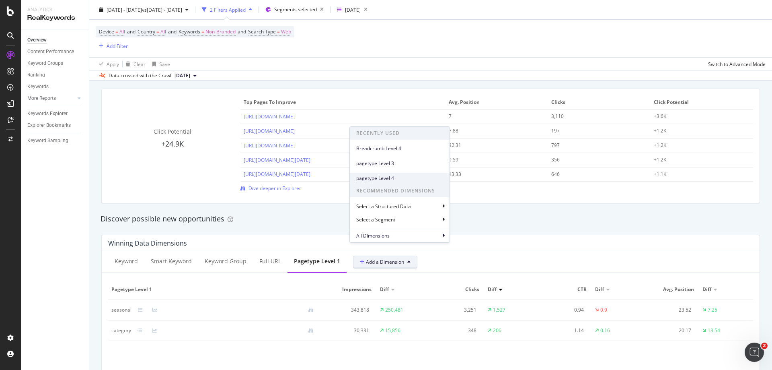
scroll to position [587, 0]
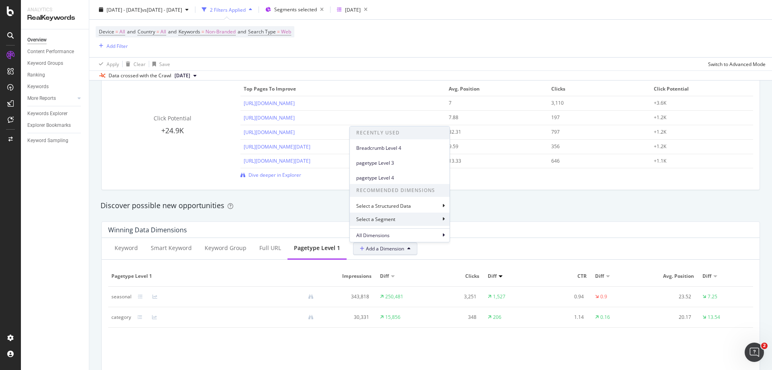
click at [403, 217] on div "Select a Segment" at bounding box center [400, 218] width 100 height 13
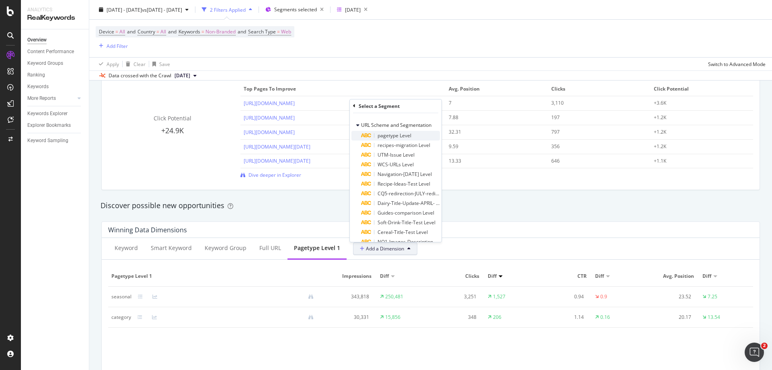
click at [393, 138] on span "pagetype Level" at bounding box center [395, 135] width 34 height 7
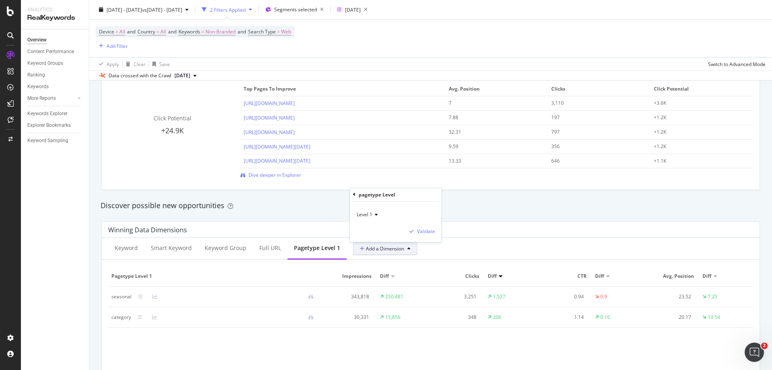
click at [380, 214] on div "Level 1" at bounding box center [395, 214] width 79 height 13
click at [372, 244] on span "Level 2" at bounding box center [368, 241] width 16 height 7
click at [422, 230] on div "Validate" at bounding box center [426, 231] width 18 height 7
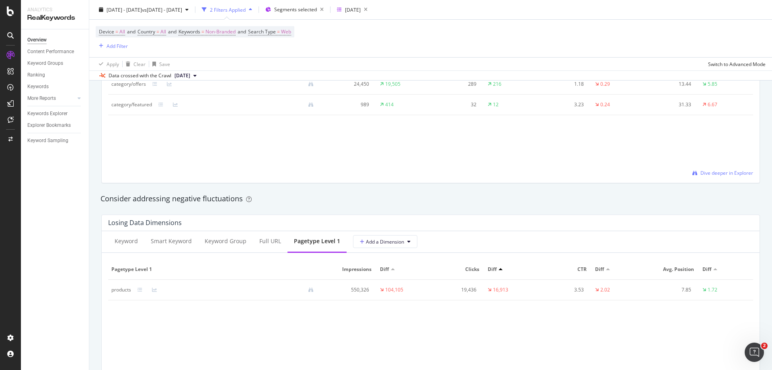
scroll to position [845, 0]
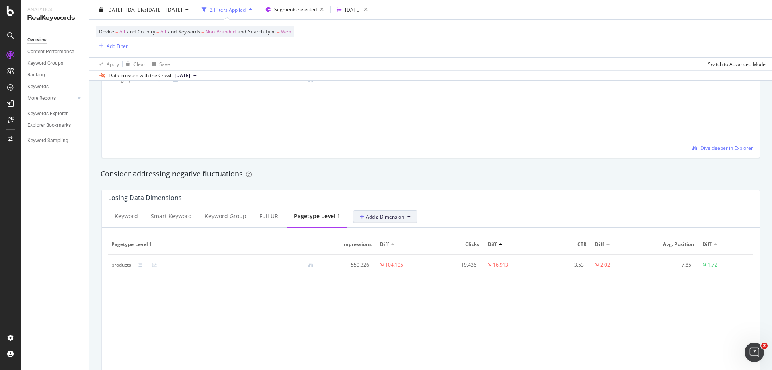
click at [370, 217] on span "Add a Dimension" at bounding box center [382, 216] width 44 height 7
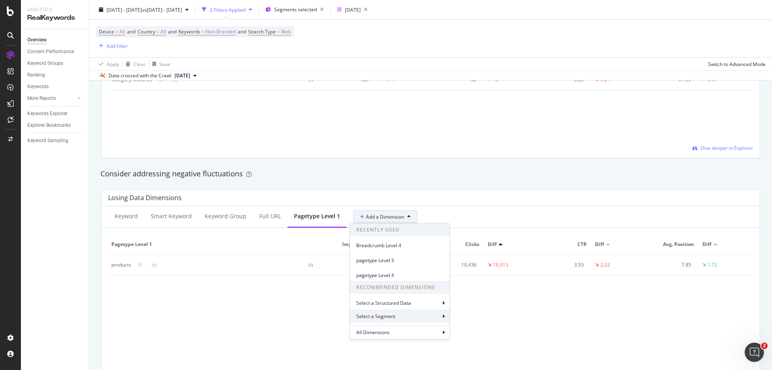
click at [444, 314] on icon at bounding box center [443, 316] width 2 height 5
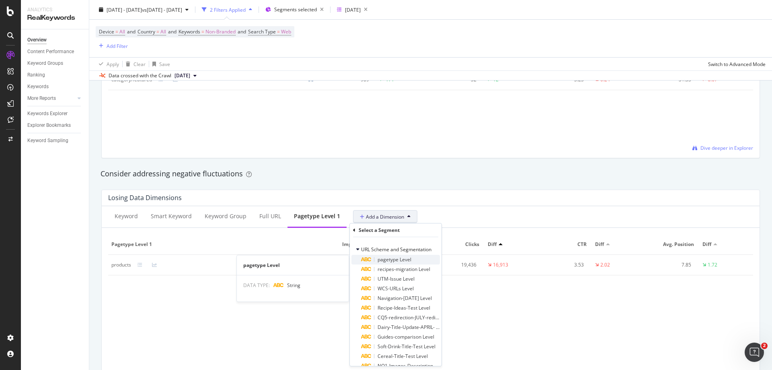
click at [404, 258] on span "pagetype Level" at bounding box center [395, 259] width 34 height 7
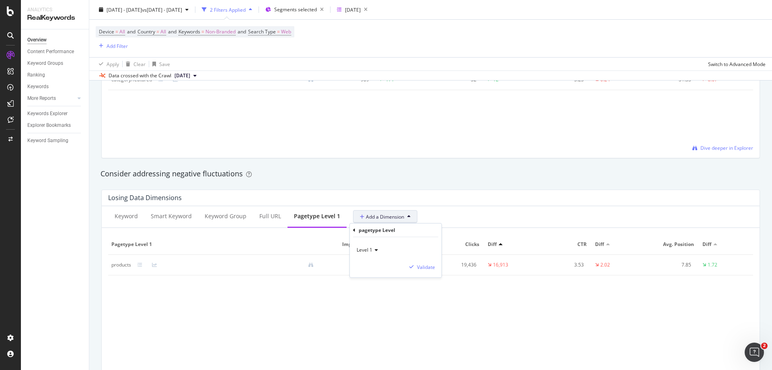
click at [378, 247] on div "Level 1" at bounding box center [395, 249] width 79 height 13
click at [374, 276] on span "Level 2" at bounding box center [368, 277] width 16 height 7
click at [430, 267] on div "Validate" at bounding box center [426, 266] width 18 height 7
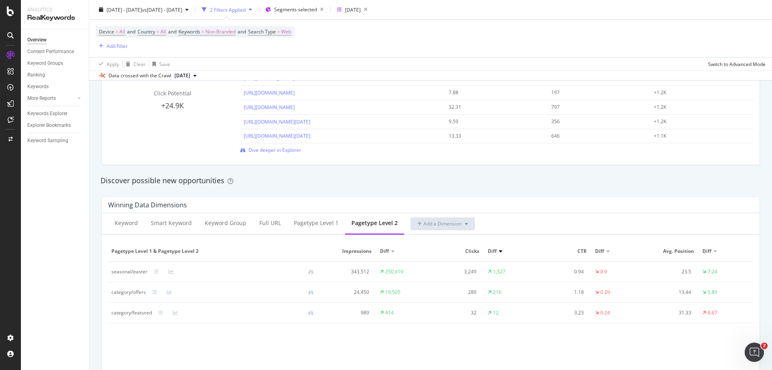
scroll to position [684, 0]
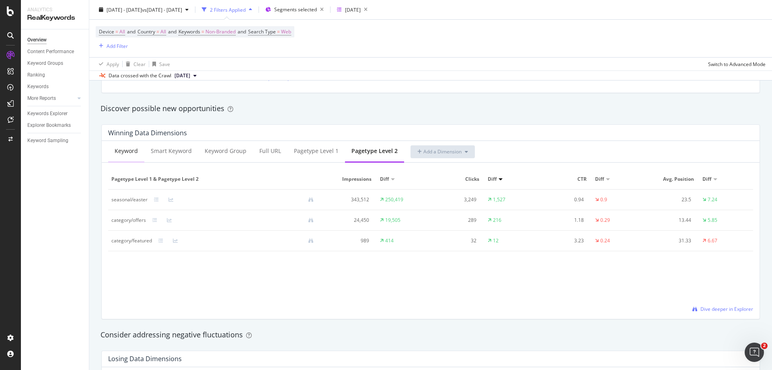
click at [126, 156] on div "Keyword" at bounding box center [126, 151] width 36 height 22
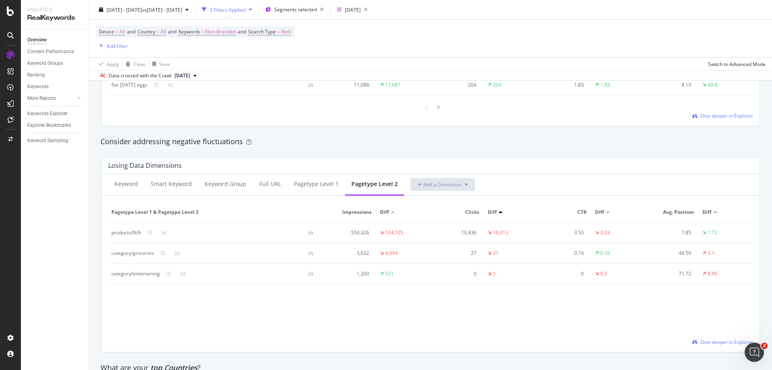
scroll to position [885, 0]
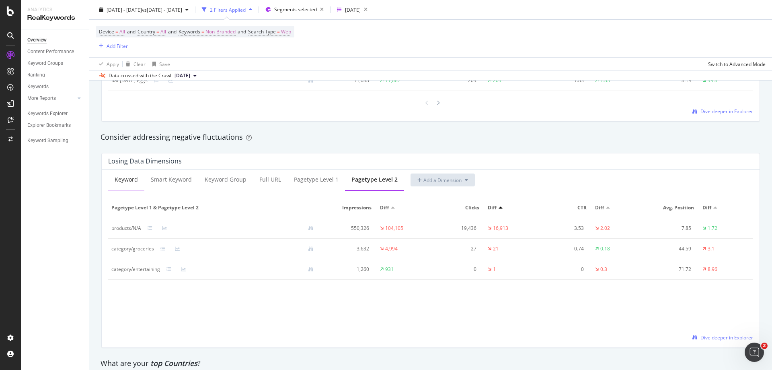
click at [127, 175] on div "Keyword" at bounding box center [126, 179] width 23 height 8
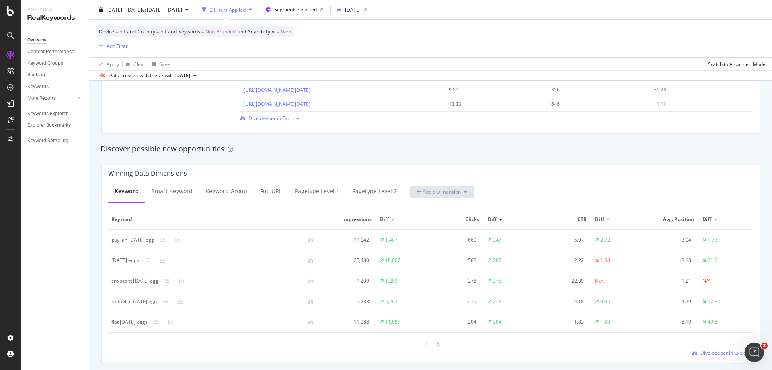
scroll to position [402, 0]
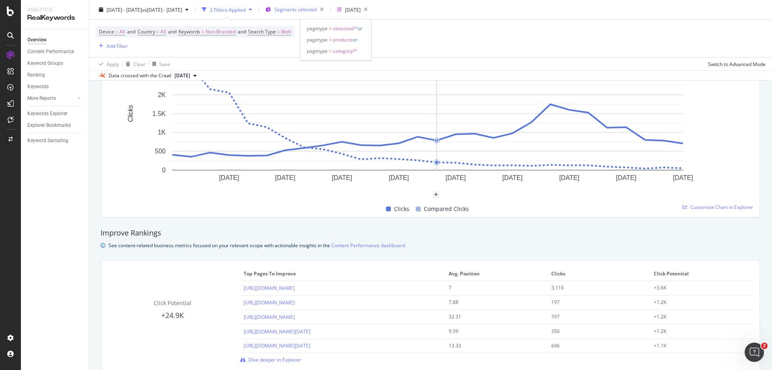
click at [317, 11] on span "Segments selected" at bounding box center [295, 9] width 43 height 7
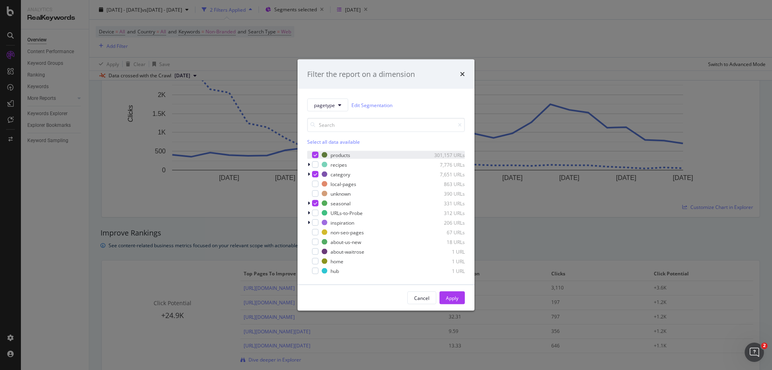
click at [316, 154] on icon "modal" at bounding box center [316, 155] width 4 height 4
click at [449, 297] on div "Apply" at bounding box center [452, 297] width 12 height 7
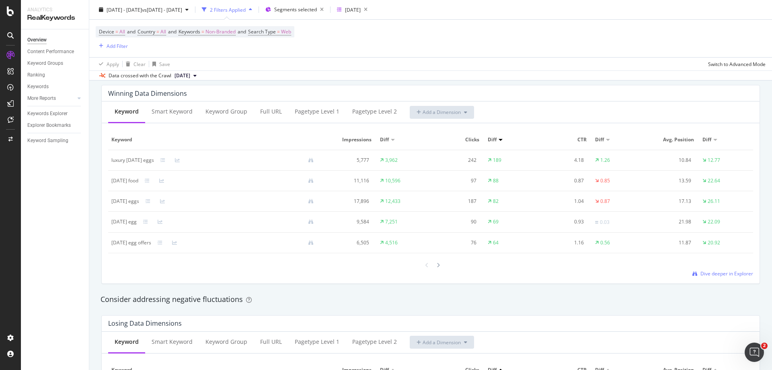
scroll to position [724, 0]
click at [356, 112] on div "pagetype Level 2" at bounding box center [374, 111] width 45 height 8
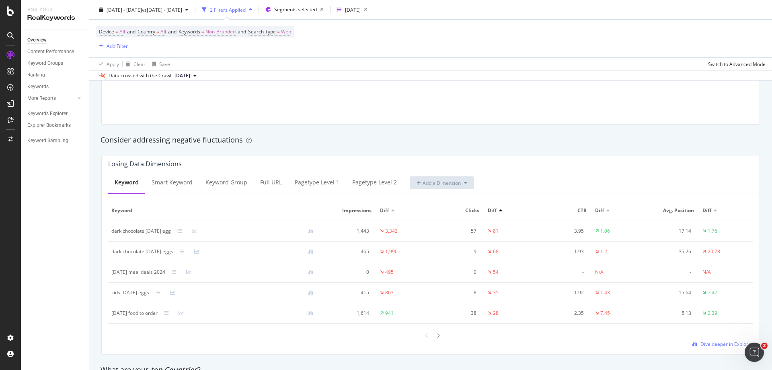
scroll to position [885, 0]
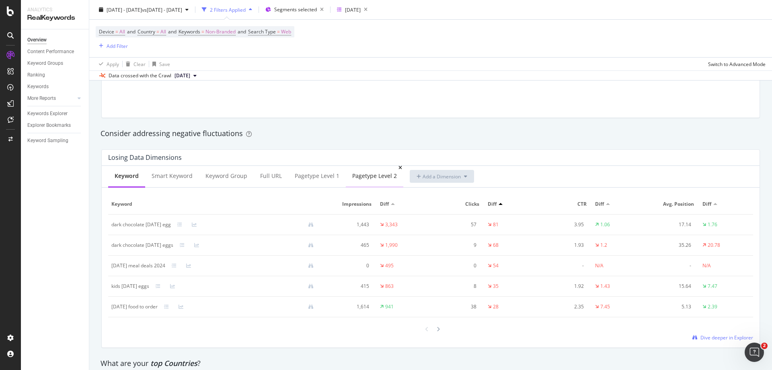
click at [368, 176] on div "pagetype Level 2" at bounding box center [374, 176] width 45 height 8
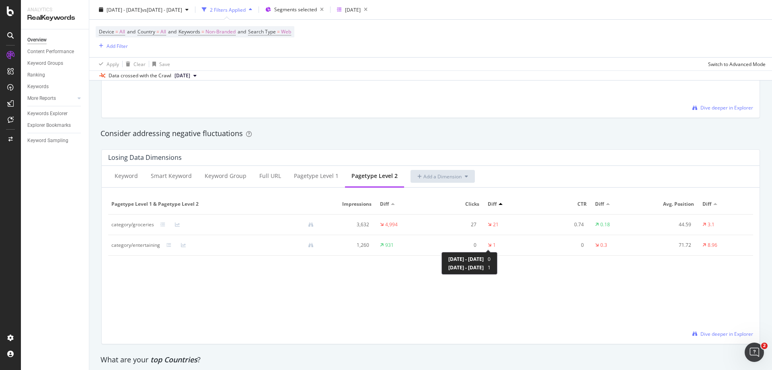
scroll to position [724, 0]
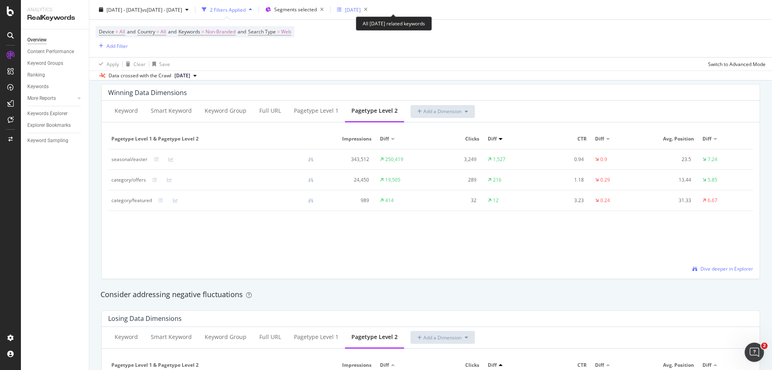
click at [361, 12] on div "[DATE]" at bounding box center [353, 9] width 16 height 7
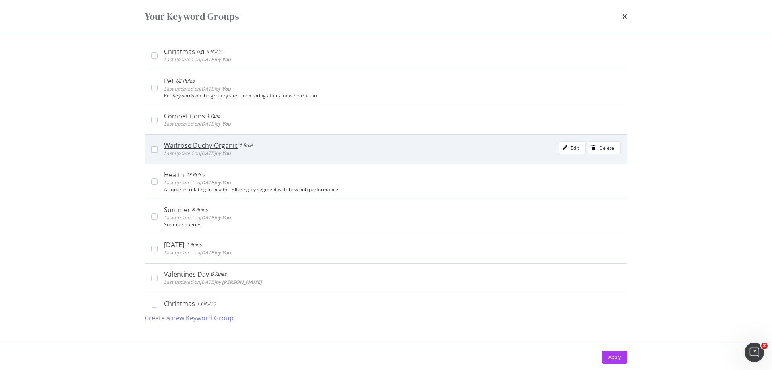
scroll to position [201, 0]
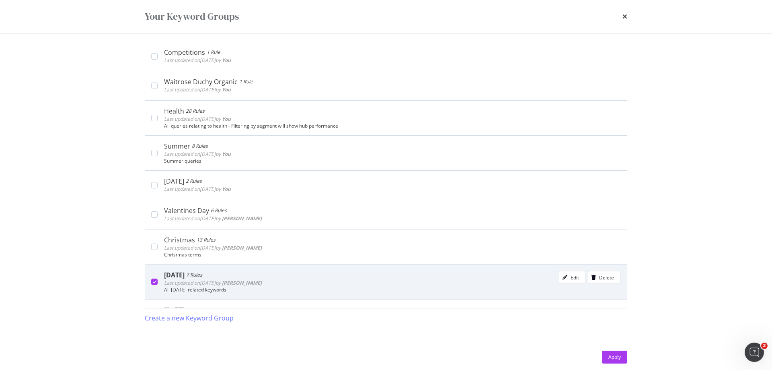
click at [153, 281] on icon "modal" at bounding box center [155, 282] width 4 height 4
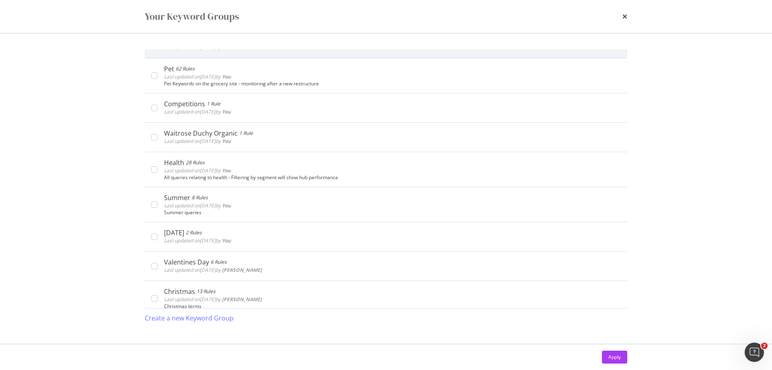
scroll to position [161, 0]
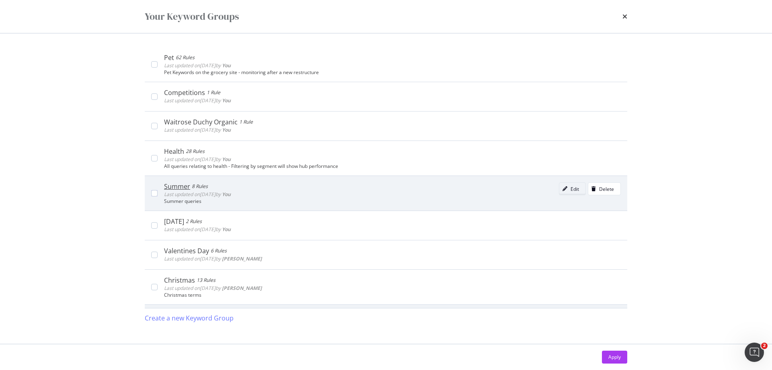
click at [571, 190] on div "Edit" at bounding box center [575, 188] width 8 height 7
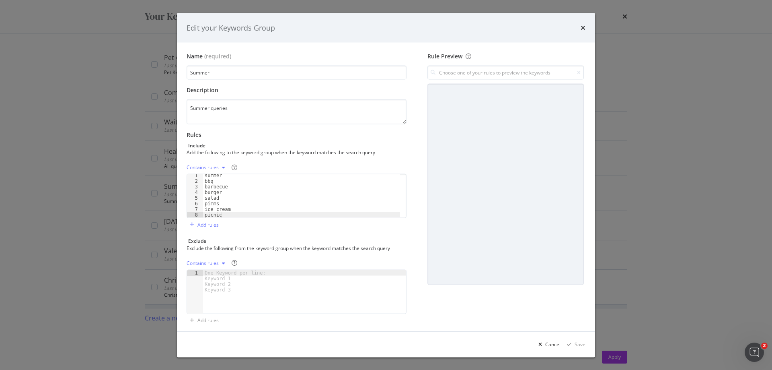
scroll to position [0, 0]
click at [550, 346] on div "Cancel" at bounding box center [552, 343] width 15 height 7
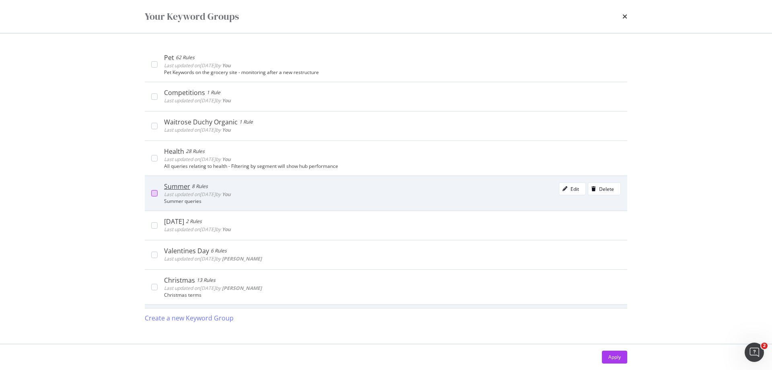
click at [155, 193] on div "modal" at bounding box center [154, 193] width 6 height 6
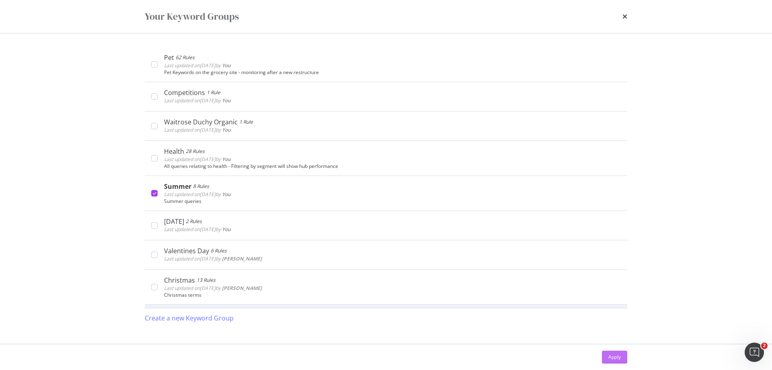
click at [614, 359] on div "Apply" at bounding box center [615, 356] width 12 height 7
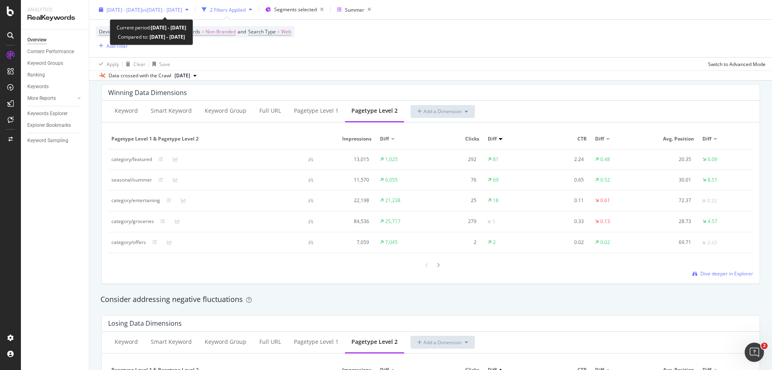
click at [142, 11] on span "[DATE] - [DATE]" at bounding box center [124, 9] width 35 height 7
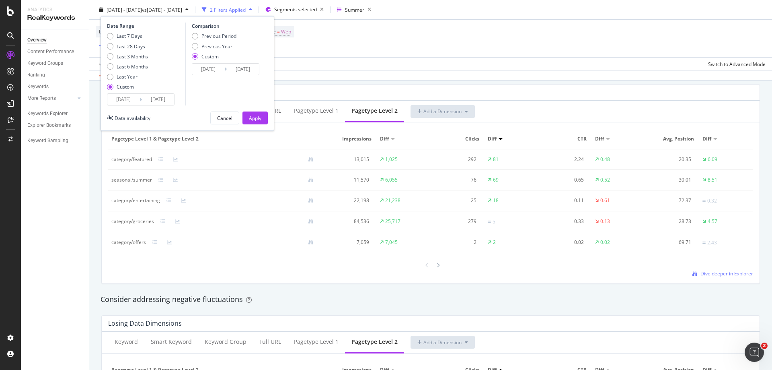
click at [121, 100] on input "[DATE]" at bounding box center [123, 99] width 32 height 11
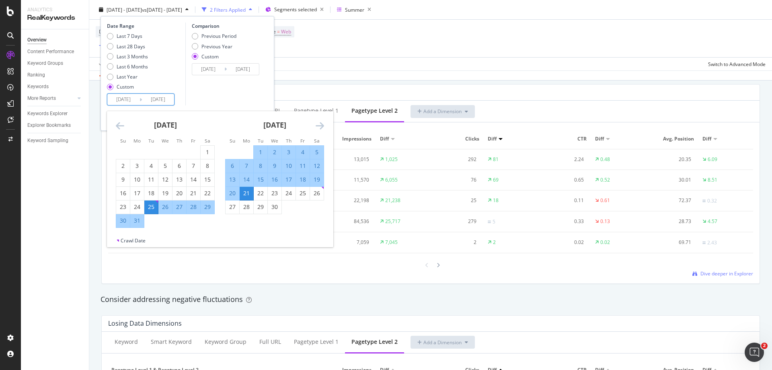
click at [257, 154] on div "1" at bounding box center [261, 152] width 14 height 8
type input "[DATE]"
click at [321, 125] on icon "Move forward to switch to the next month." at bounding box center [320, 126] width 8 height 10
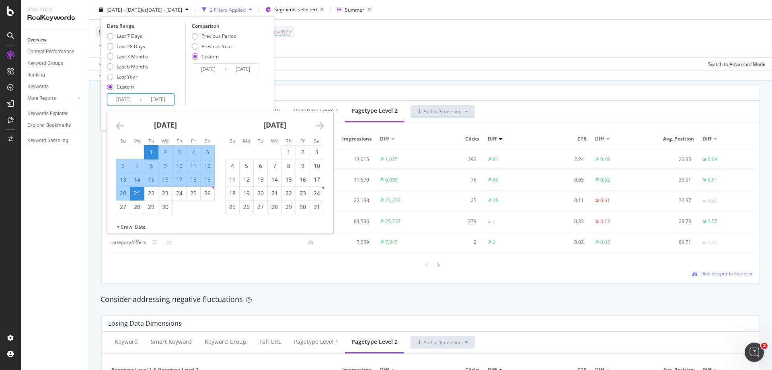
click at [321, 125] on icon "Move forward to switch to the next month." at bounding box center [320, 126] width 8 height 10
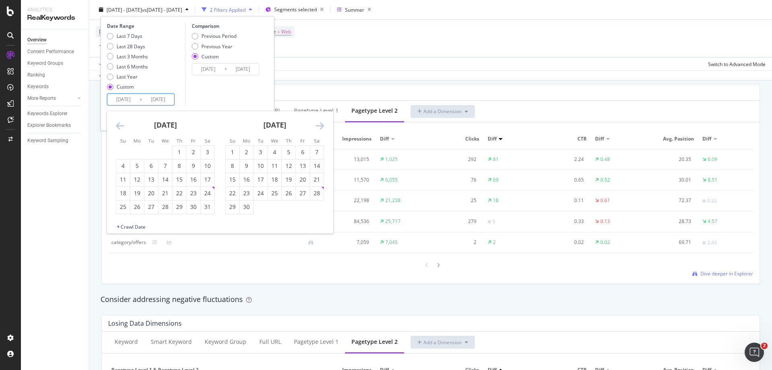
click at [321, 125] on icon "Move forward to switch to the next month." at bounding box center [320, 126] width 8 height 10
click at [232, 222] on div "31" at bounding box center [233, 220] width 14 height 8
type input "[DATE]"
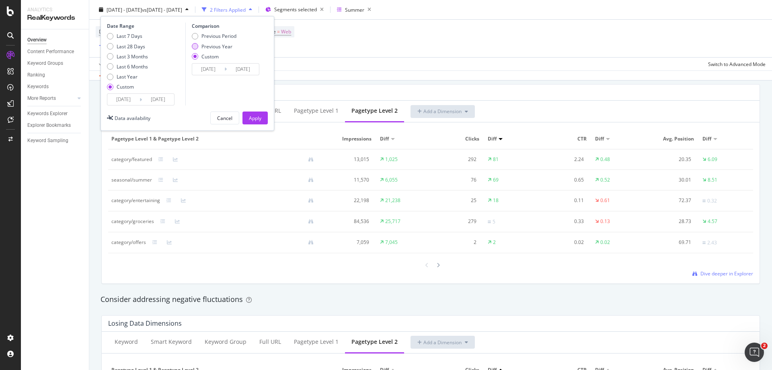
click at [195, 49] on div "Previous Year" at bounding box center [195, 46] width 6 height 6
type input "[DATE]"
click at [256, 115] on div "Apply" at bounding box center [255, 117] width 12 height 7
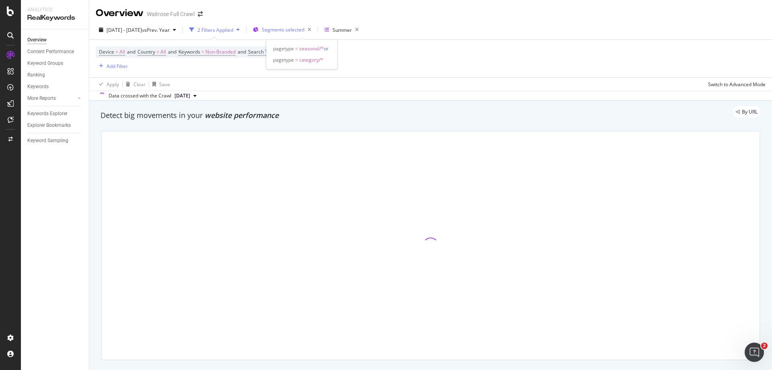
click at [298, 32] on span "Segments selected" at bounding box center [283, 29] width 43 height 7
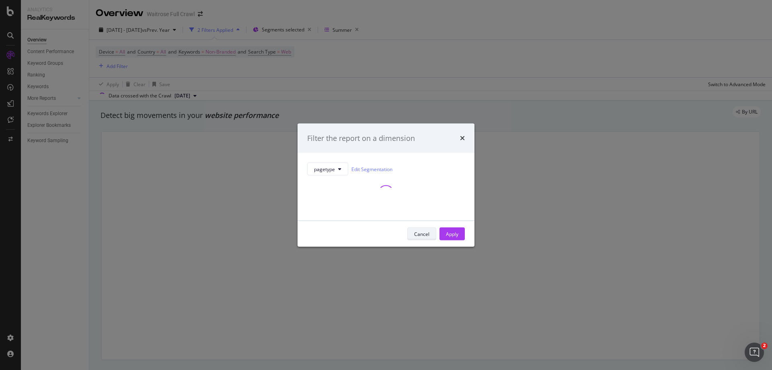
click at [422, 230] on div "Cancel" at bounding box center [421, 233] width 15 height 7
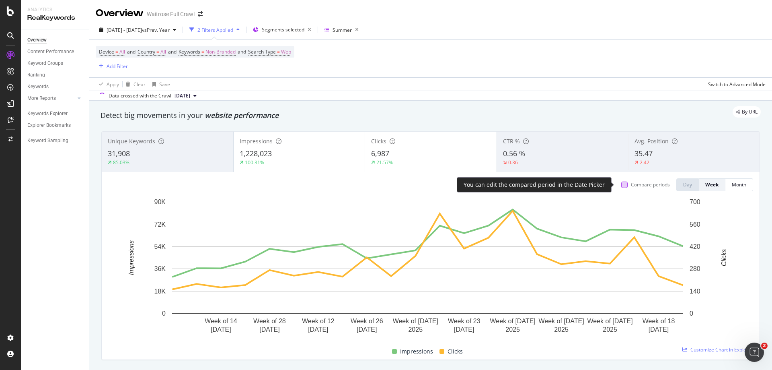
click at [621, 187] on div at bounding box center [624, 184] width 6 height 6
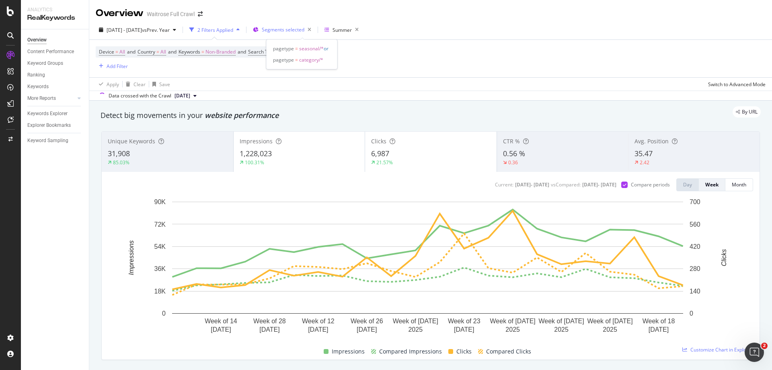
click at [304, 30] on span "Segments selected" at bounding box center [283, 29] width 43 height 7
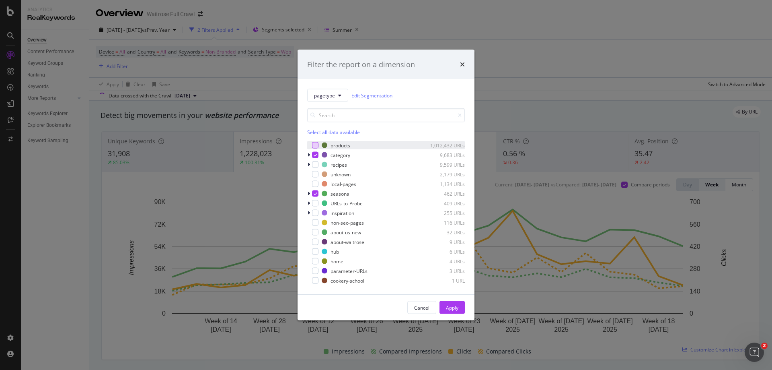
click at [316, 146] on div "modal" at bounding box center [315, 145] width 6 height 6
click at [449, 309] on div "Apply" at bounding box center [452, 307] width 12 height 7
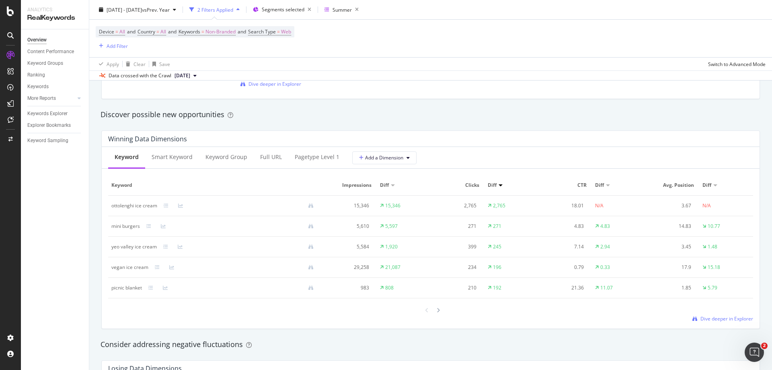
scroll to position [684, 0]
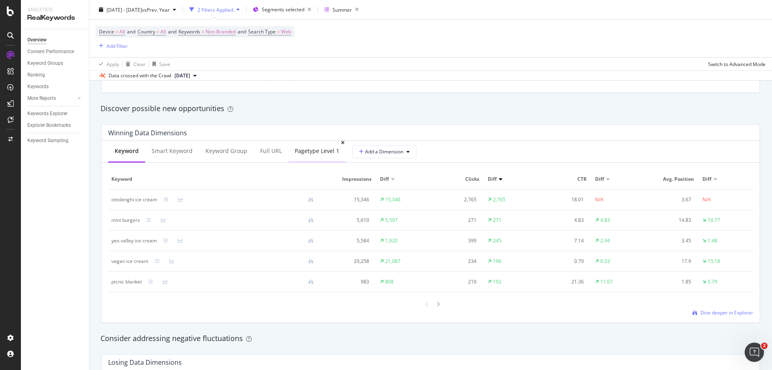
click at [318, 154] on div "pagetype Level 1" at bounding box center [317, 151] width 45 height 8
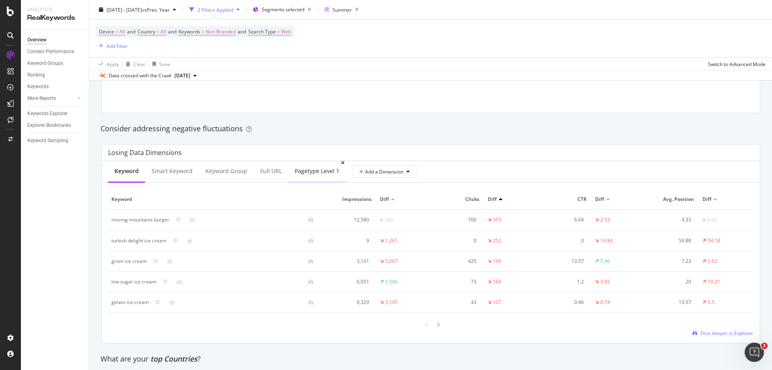
scroll to position [845, 0]
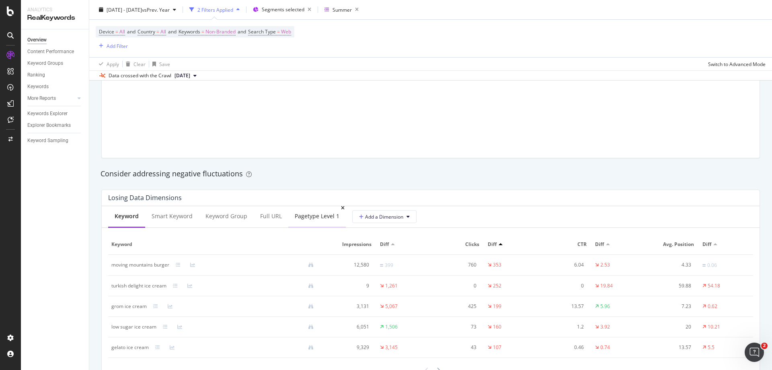
click at [315, 224] on div "pagetype Level 1" at bounding box center [317, 217] width 58 height 22
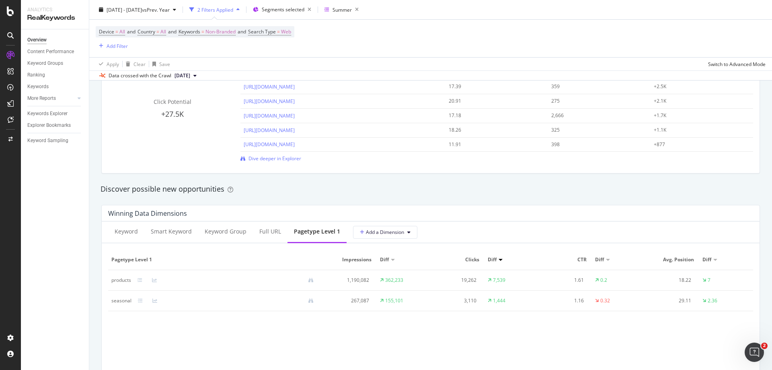
scroll to position [362, 0]
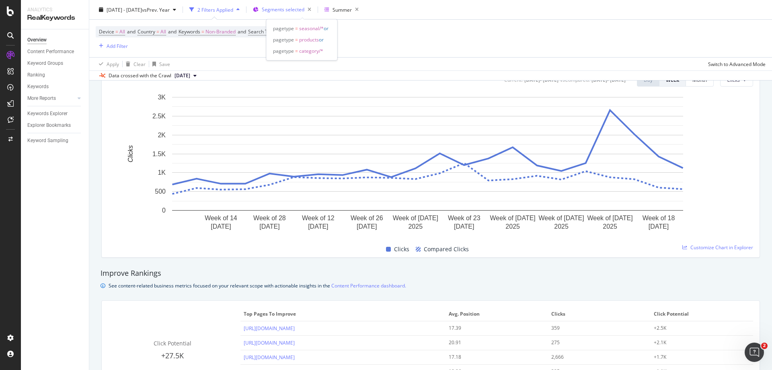
click at [300, 12] on span "Segments selected" at bounding box center [283, 9] width 43 height 7
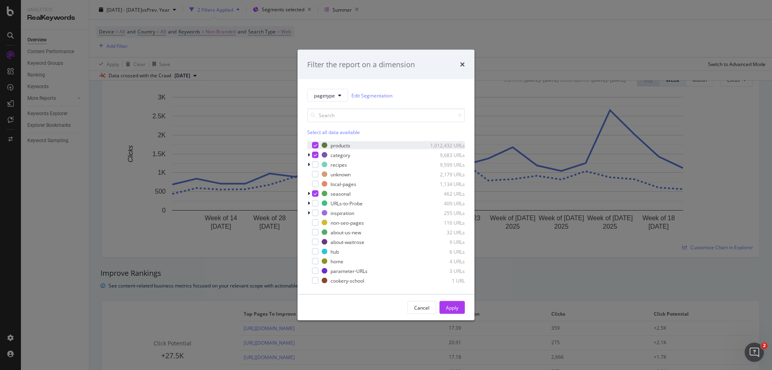
click at [317, 146] on icon "modal" at bounding box center [316, 145] width 4 height 4
click at [451, 312] on div "Apply" at bounding box center [452, 307] width 12 height 12
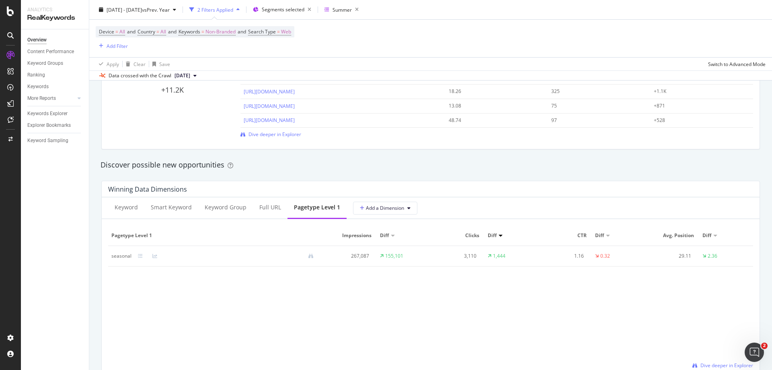
scroll to position [644, 0]
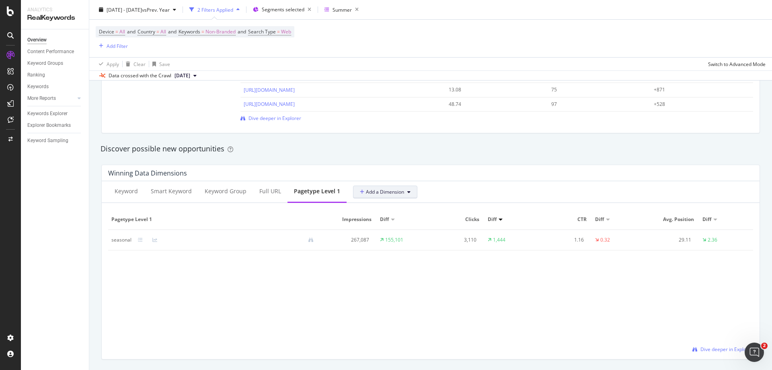
click at [389, 193] on span "Add a Dimension" at bounding box center [382, 191] width 44 height 7
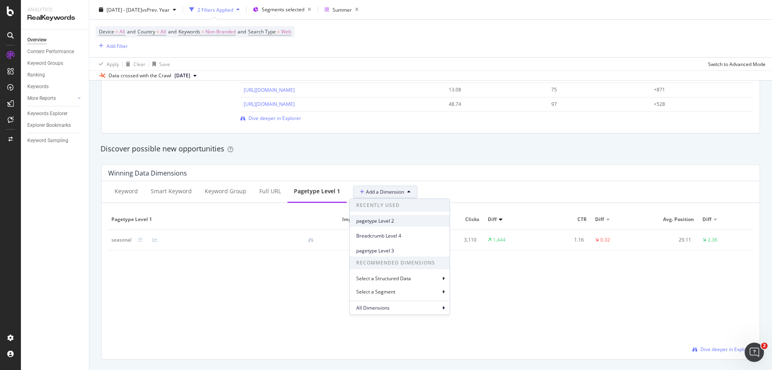
click at [394, 221] on span "pagetype Level 2" at bounding box center [399, 220] width 87 height 7
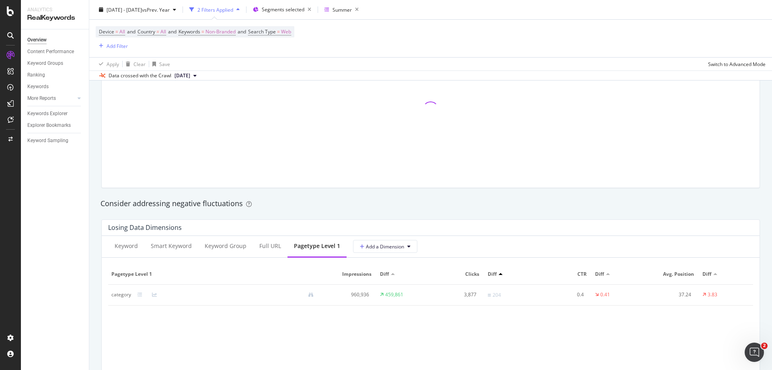
scroll to position [845, 0]
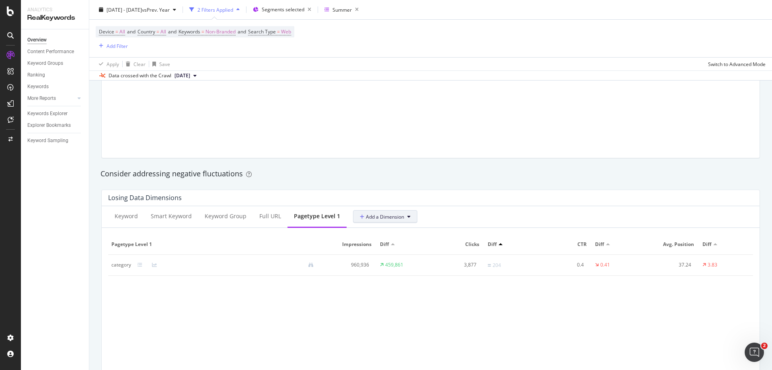
click at [366, 215] on span "Add a Dimension" at bounding box center [382, 216] width 44 height 7
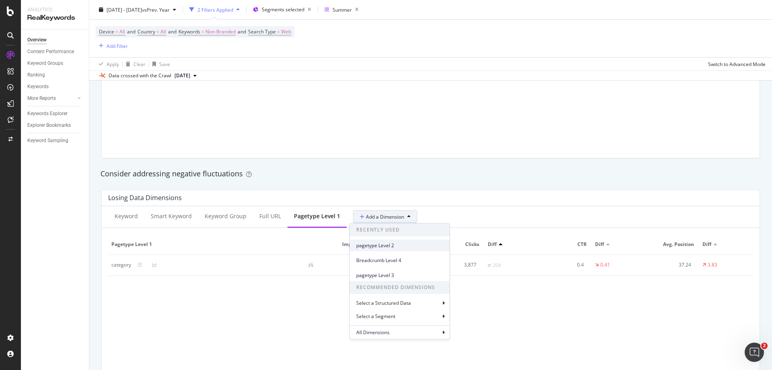
click at [381, 246] on span "pagetype Level 2" at bounding box center [399, 245] width 87 height 7
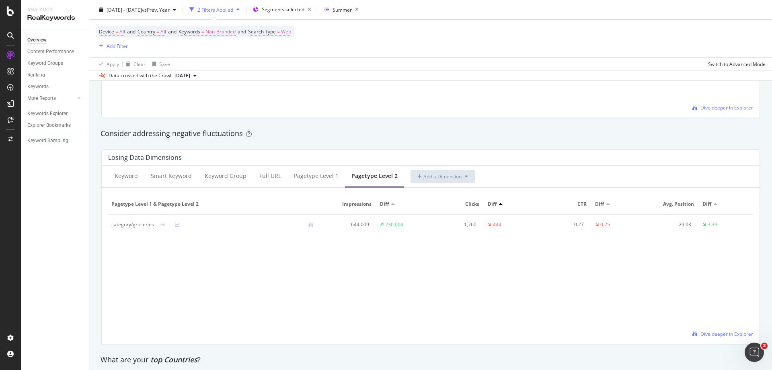
scroll to position [724, 0]
